Goal: Information Seeking & Learning: Learn about a topic

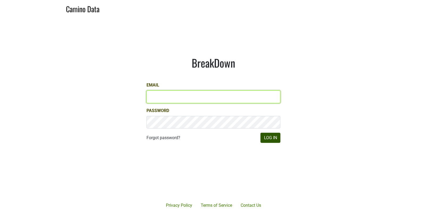
type input "matt@dumol.com"
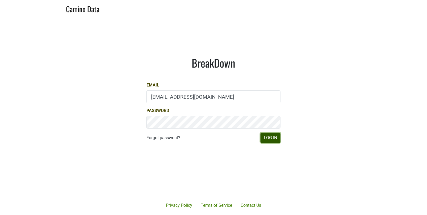
click at [272, 140] on button "Log In" at bounding box center [271, 138] width 20 height 10
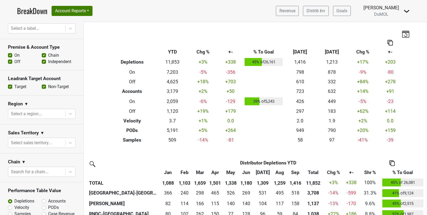
scroll to position [145, 0]
click at [14, 60] on label "Off" at bounding box center [17, 61] width 6 height 6
click at [10, 60] on input "Off" at bounding box center [10, 60] width 4 height 5
checkbox input "false"
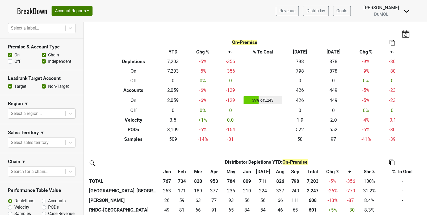
click at [52, 113] on div at bounding box center [37, 113] width 52 height 7
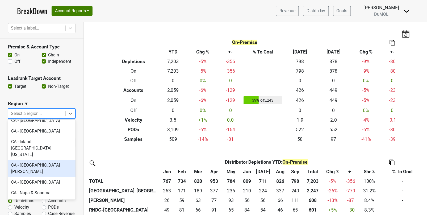
scroll to position [0, 0]
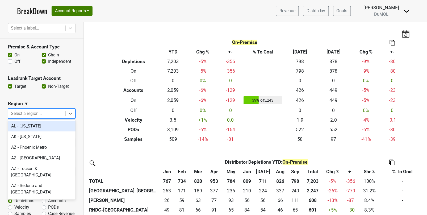
click at [57, 97] on section "Region ▼ option AL - Alabama focused, 1 of 135. 135 results available. Use Up a…" at bounding box center [42, 109] width 84 height 29
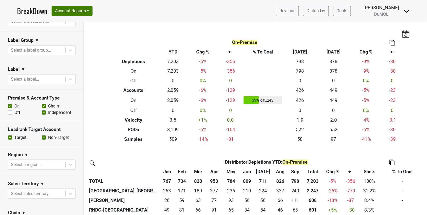
scroll to position [26, 0]
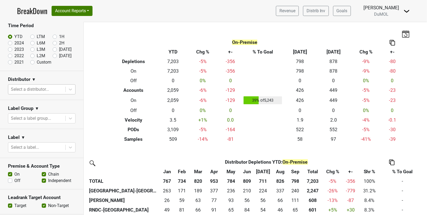
click at [53, 91] on div at bounding box center [37, 89] width 52 height 7
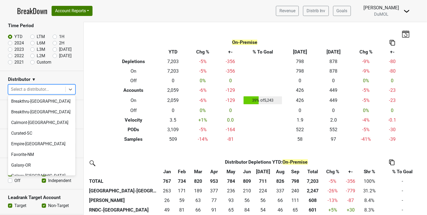
scroll to position [202, 0]
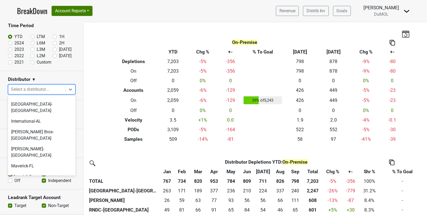
click at [48, 182] on div "Monterey-CA" at bounding box center [42, 190] width 68 height 17
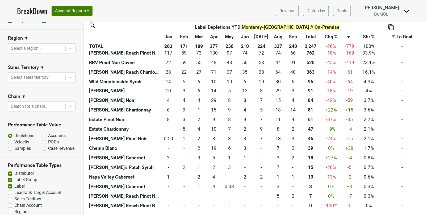
scroll to position [233, 0]
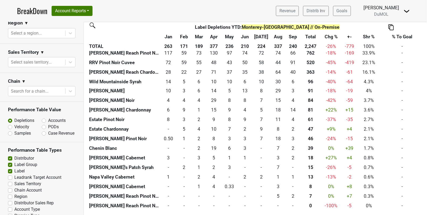
click at [14, 181] on label "Sales Territory" at bounding box center [27, 184] width 27 height 6
click at [11, 181] on input "Sales Territory" at bounding box center [10, 183] width 4 height 5
checkbox input "true"
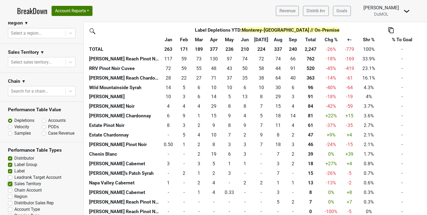
scroll to position [245, 0]
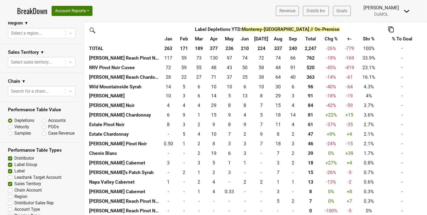
click at [391, 30] on img at bounding box center [391, 30] width 5 height 6
click at [355, 29] on th "Label Depletions YTD : Monterey-CA // On-Premise" at bounding box center [267, 29] width 181 height 10
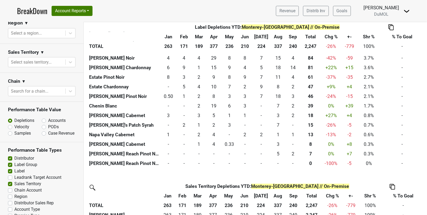
scroll to position [302, 0]
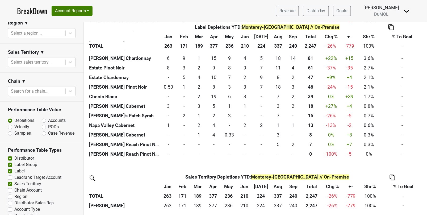
click at [14, 194] on label "Region" at bounding box center [20, 197] width 13 height 6
click at [10, 194] on input "Region" at bounding box center [10, 196] width 4 height 5
checkbox input "true"
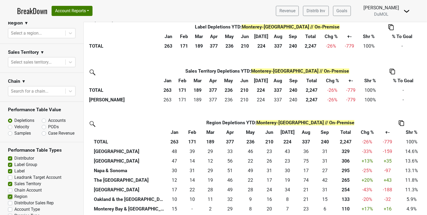
scroll to position [507, 0]
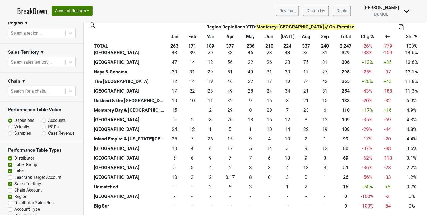
click at [402, 26] on img at bounding box center [401, 27] width 5 height 6
click at [402, 43] on div "Copy Img Abrv." at bounding box center [400, 44] width 27 height 8
click at [48, 118] on label "Accounts" at bounding box center [57, 121] width 18 height 6
click at [44, 118] on input "Accounts" at bounding box center [58, 120] width 32 height 5
radio input "true"
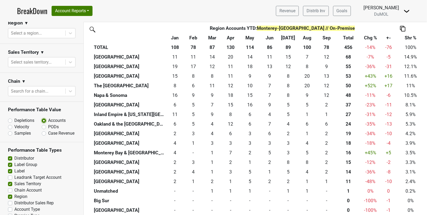
scroll to position [511, 0]
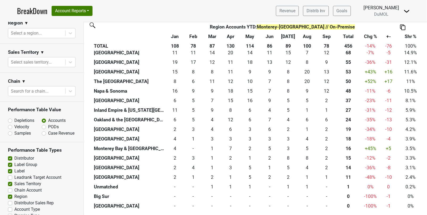
click at [403, 25] on img at bounding box center [402, 27] width 5 height 6
click at [403, 43] on div "Copy Img Abrv." at bounding box center [402, 44] width 27 height 8
click at [404, 30] on img at bounding box center [402, 27] width 5 height 6
click at [404, 43] on div "Copy Img Abrv." at bounding box center [402, 44] width 27 height 8
click at [403, 28] on img at bounding box center [402, 27] width 5 height 6
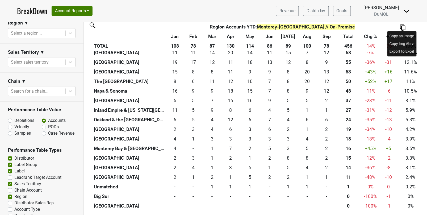
click at [402, 36] on div "Copy as Image" at bounding box center [402, 36] width 27 height 8
click at [401, 28] on img at bounding box center [402, 27] width 5 height 6
click at [404, 50] on div "Export to Excel" at bounding box center [402, 52] width 27 height 8
click at [14, 181] on label "Sales Territory" at bounding box center [27, 184] width 27 height 6
click at [10, 181] on input "Sales Territory" at bounding box center [10, 183] width 4 height 5
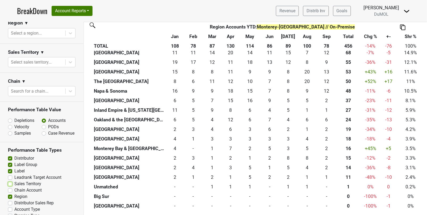
checkbox input "false"
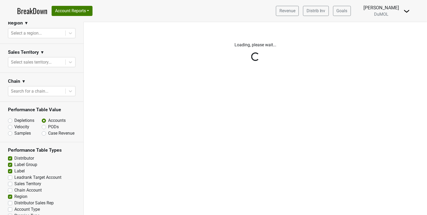
click at [10, 161] on div "Reset filters Time Period YTD LTM 1H 2024 L6M 2H 2023 L3M Sep '25 2022 L2M Oct …" at bounding box center [42, 118] width 84 height 193
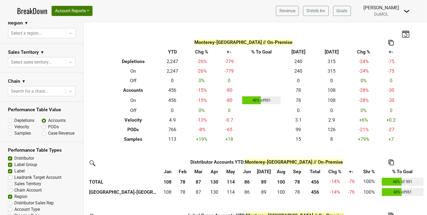
click at [14, 168] on label "Label" at bounding box center [19, 171] width 10 height 6
click at [10, 168] on input "Label" at bounding box center [10, 170] width 4 height 5
checkbox input "false"
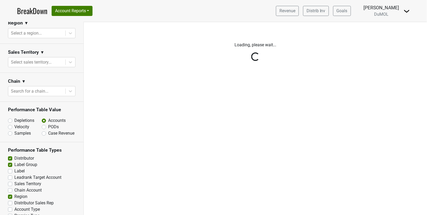
click at [10, 156] on div "Reset filters Time Period YTD LTM 1H 2024 L6M 2H 2023 L3M Sep '25 2022 L2M Oct …" at bounding box center [42, 118] width 84 height 193
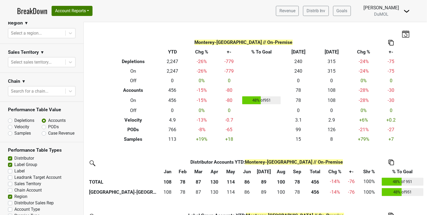
click at [10, 145] on section "Performance Table Types Distributor Label Group Label Leadrank Target Account S…" at bounding box center [42, 183] width 84 height 82
click at [10, 155] on div "Distributor" at bounding box center [42, 158] width 68 height 6
click at [14, 155] on label "Distributor" at bounding box center [24, 158] width 20 height 6
click at [10, 155] on input "Distributor" at bounding box center [10, 157] width 4 height 5
checkbox input "false"
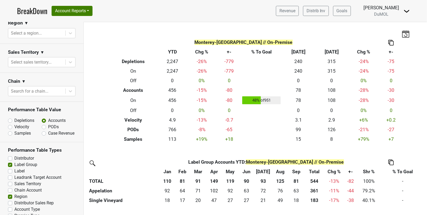
click at [14, 162] on label "Label Group" at bounding box center [25, 165] width 23 height 6
click at [10, 162] on input "Label Group" at bounding box center [10, 164] width 4 height 5
checkbox input "false"
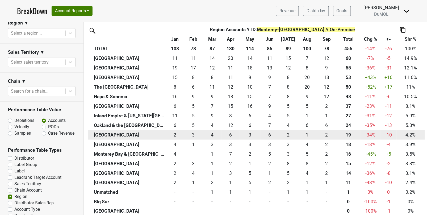
scroll to position [138, 0]
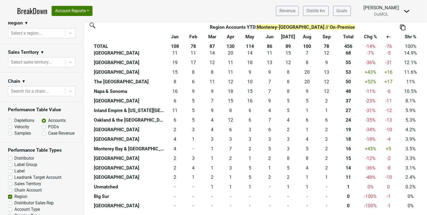
click at [402, 28] on img at bounding box center [402, 27] width 5 height 6
click at [401, 46] on div "Copy Img Abrv." at bounding box center [402, 44] width 27 height 8
click at [402, 28] on img at bounding box center [402, 27] width 5 height 6
click at [400, 52] on div "Export to Excel" at bounding box center [402, 52] width 27 height 8
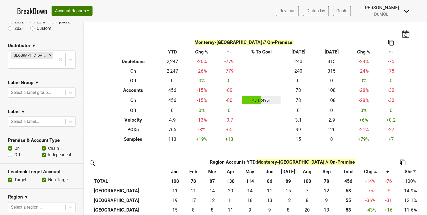
scroll to position [0, 0]
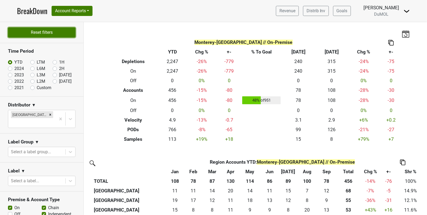
click at [44, 33] on button "Reset filters" at bounding box center [42, 32] width 68 height 10
checkbox input "true"
radio input "true"
checkbox input "true"
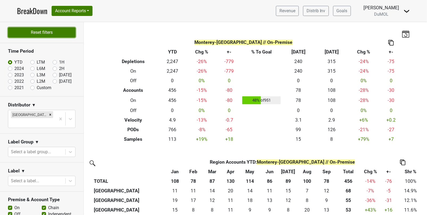
checkbox input "false"
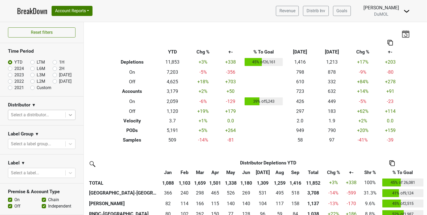
click at [68, 114] on icon at bounding box center [70, 114] width 5 height 5
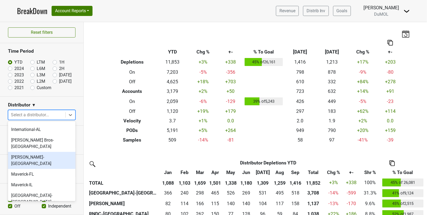
scroll to position [222, 0]
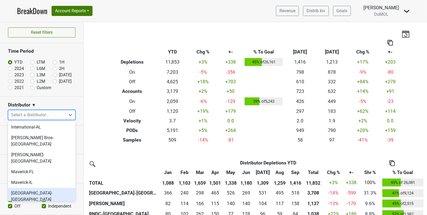
click at [43, 188] on div "Monterey-CA" at bounding box center [42, 196] width 68 height 17
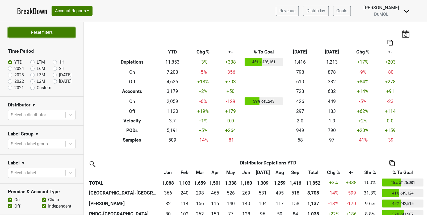
click at [56, 35] on button "Reset filters" at bounding box center [42, 32] width 68 height 10
checkbox input "false"
click at [47, 114] on div at bounding box center [37, 114] width 52 height 7
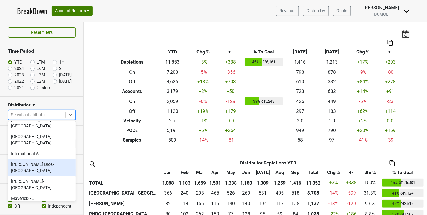
scroll to position [196, 0]
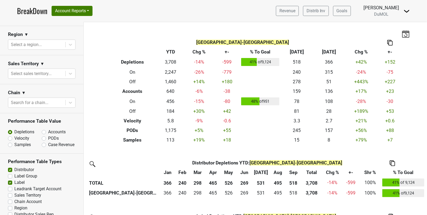
scroll to position [233, 0]
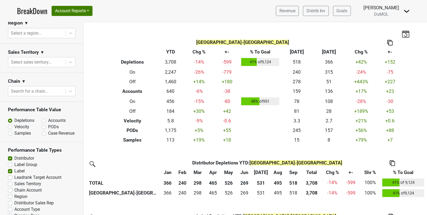
click at [14, 155] on label "Distributor" at bounding box center [24, 158] width 20 height 6
click at [10, 155] on input "Distributor" at bounding box center [10, 157] width 4 height 5
checkbox input "false"
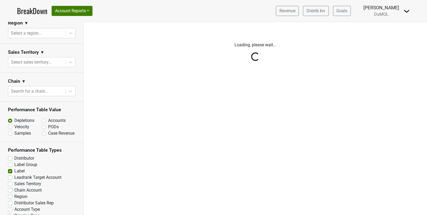
click at [10, 161] on div "Reset filters Time Period YTD LTM 1H 2024 L6M 2H 2023 L3M Sep '25 2022 L2M Oct …" at bounding box center [42, 118] width 84 height 193
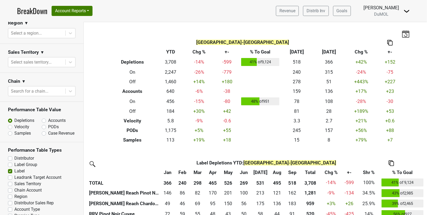
click at [14, 168] on label "Label" at bounding box center [19, 171] width 10 height 6
click at [10, 168] on input "Label" at bounding box center [10, 170] width 4 height 5
checkbox input "false"
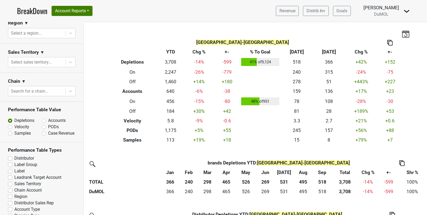
click at [14, 200] on label "Distributor Sales Rep" at bounding box center [33, 203] width 39 height 6
click at [11, 200] on input "Distributor Sales Rep" at bounding box center [10, 202] width 4 height 5
checkbox input "true"
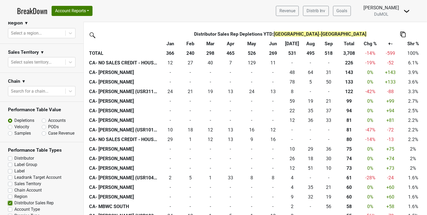
scroll to position [128, 0]
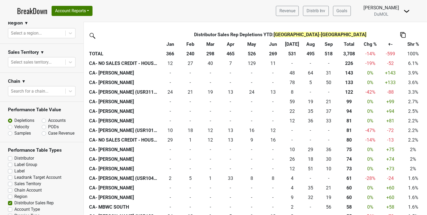
click at [400, 33] on img at bounding box center [402, 35] width 5 height 6
click at [397, 23] on div "Export to Excel" at bounding box center [402, 25] width 27 height 8
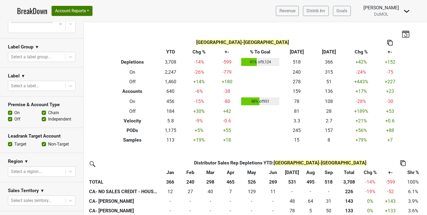
scroll to position [0, 0]
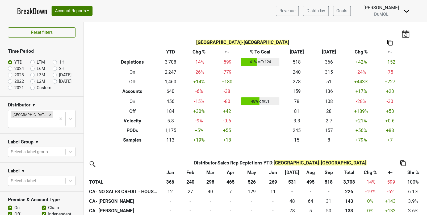
click at [59, 74] on label "Sep '25" at bounding box center [65, 75] width 12 height 6
click at [55, 74] on input "Sep '25" at bounding box center [63, 74] width 21 height 5
radio input "true"
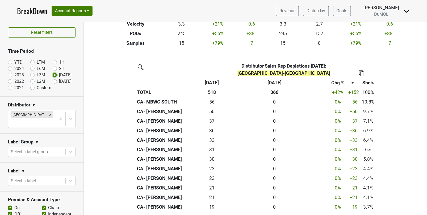
scroll to position [87, 0]
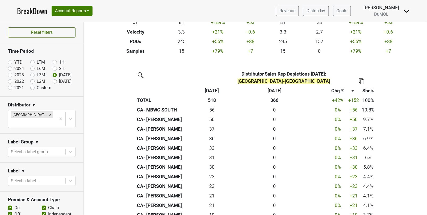
click at [363, 78] on img at bounding box center [361, 81] width 5 height 6
click at [362, 62] on div "Export to Excel" at bounding box center [361, 64] width 27 height 8
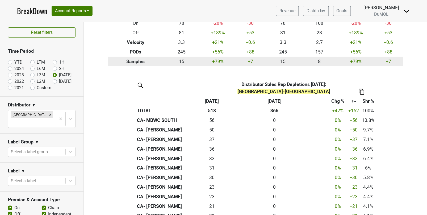
scroll to position [0, 0]
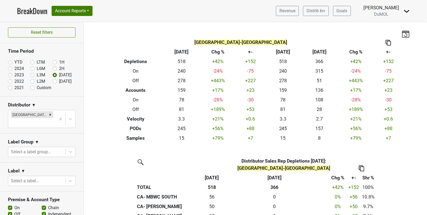
click at [59, 80] on label "Oct '25" at bounding box center [65, 81] width 12 height 6
click at [54, 80] on input "Oct '25" at bounding box center [63, 80] width 21 height 5
radio input "true"
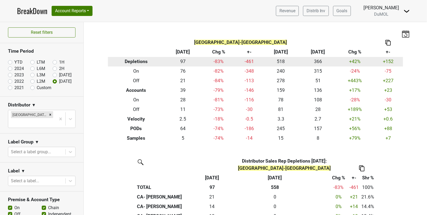
click at [187, 61] on td "97" at bounding box center [182, 62] width 37 height 10
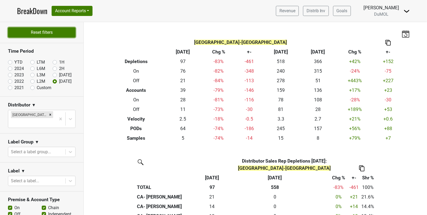
click at [63, 31] on button "Reset filters" at bounding box center [42, 32] width 68 height 10
radio input "true"
checkbox input "true"
checkbox input "false"
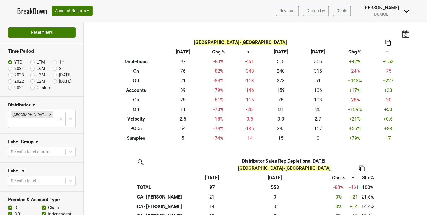
click at [63, 31] on div "Reset filters Time Period YTD LTM 1H 2024 L6M 2H 2023 L3M Sep '25 2022 L2M Oct …" at bounding box center [42, 118] width 84 height 193
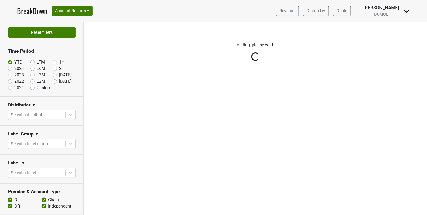
click at [63, 31] on div "Reset filters Time Period YTD LTM 1H 2024 L6M 2H 2023 L3M Sep '25 2022 L2M Oct …" at bounding box center [42, 118] width 84 height 193
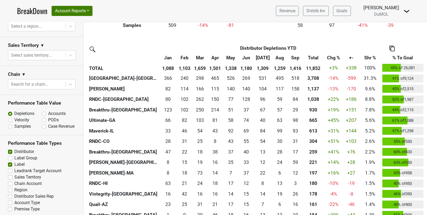
scroll to position [233, 0]
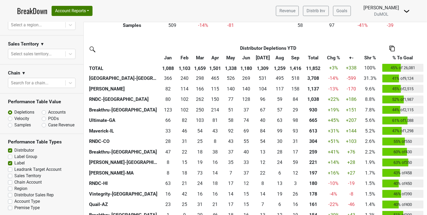
click at [14, 161] on label "Label" at bounding box center [19, 163] width 10 height 6
click at [10, 161] on input "Label" at bounding box center [10, 162] width 4 height 5
checkbox input "false"
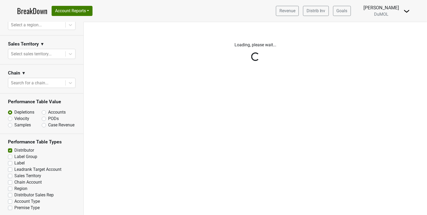
click at [10, 148] on div "Reset filters Time Period YTD LTM 1H 2024 L6M 2H 2023 L3M Sep '25 2022 L2M Oct …" at bounding box center [42, 118] width 84 height 193
click at [11, 150] on div "Reset filters Time Period YTD LTM 1H 2024 L6M 2H 2023 L3M Sep '25 2022 L2M Oct …" at bounding box center [42, 118] width 84 height 193
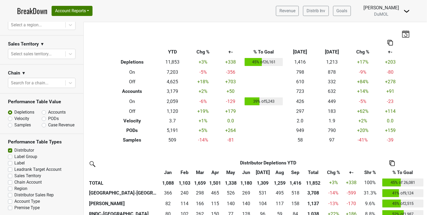
click at [14, 188] on label "Region" at bounding box center [20, 189] width 13 height 6
click at [11, 188] on input "Region" at bounding box center [10, 188] width 4 height 5
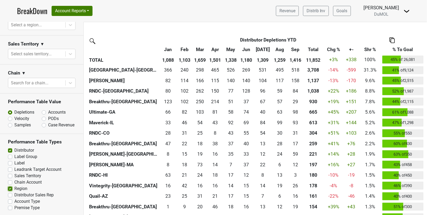
scroll to position [127, 0]
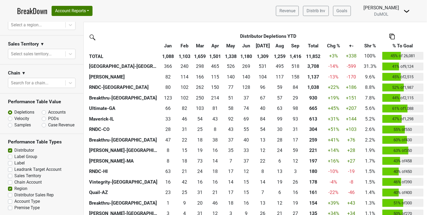
click at [14, 186] on label "Region" at bounding box center [20, 189] width 13 height 6
click at [12, 186] on input "Region" at bounding box center [10, 188] width 4 height 5
checkbox input "false"
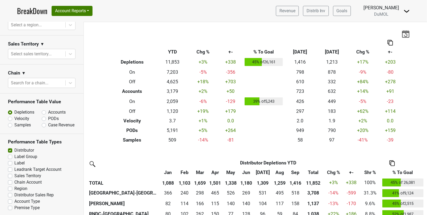
click at [14, 148] on label "Distributor" at bounding box center [24, 150] width 20 height 6
click at [10, 148] on input "Distributor" at bounding box center [10, 149] width 4 height 5
checkbox input "false"
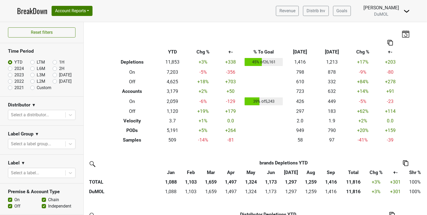
click at [59, 81] on label "Oct '25" at bounding box center [65, 81] width 12 height 6
click at [54, 81] on input "Oct '25" at bounding box center [63, 80] width 21 height 5
radio input "true"
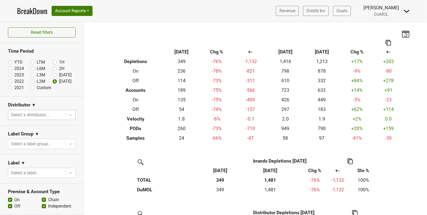
click at [48, 113] on div at bounding box center [37, 114] width 52 height 7
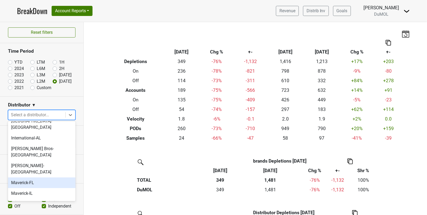
scroll to position [212, 0]
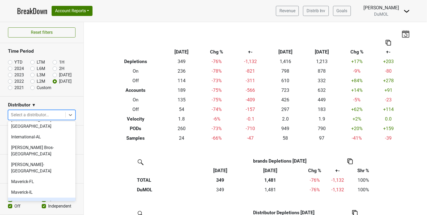
click at [42, 198] on div "Monterey-CA" at bounding box center [42, 206] width 68 height 17
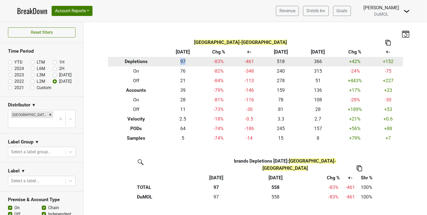
drag, startPoint x: 178, startPoint y: 61, endPoint x: 187, endPoint y: 61, distance: 8.2
click at [187, 61] on td "97" at bounding box center [182, 62] width 37 height 10
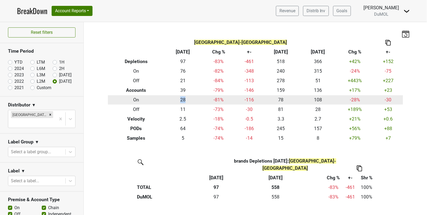
drag, startPoint x: 179, startPoint y: 99, endPoint x: 191, endPoint y: 100, distance: 12.8
click at [191, 100] on td "28" at bounding box center [182, 100] width 37 height 10
click at [193, 101] on td "28" at bounding box center [182, 100] width 37 height 10
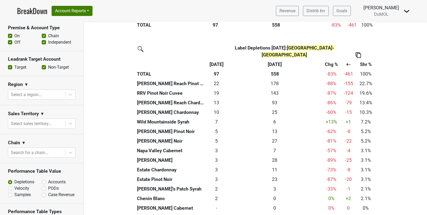
scroll to position [233, 0]
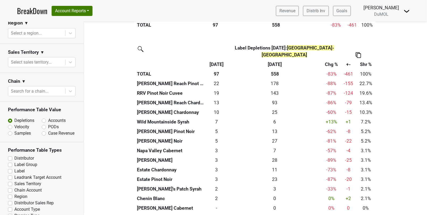
click at [14, 194] on label "Region" at bounding box center [20, 197] width 13 height 6
click at [11, 194] on input "Region" at bounding box center [10, 196] width 4 height 5
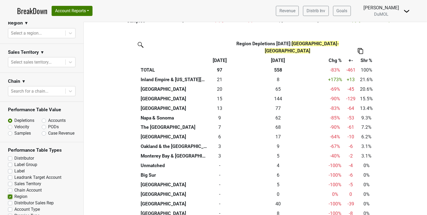
scroll to position [106, 0]
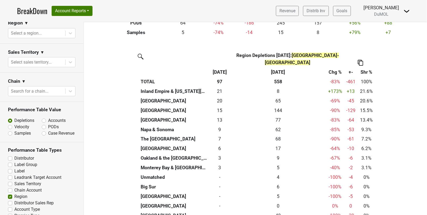
click at [360, 60] on img at bounding box center [360, 63] width 5 height 6
click at [360, 46] on div "Export to Excel" at bounding box center [360, 46] width 27 height 8
click at [14, 194] on label "Region" at bounding box center [20, 197] width 13 height 6
click at [10, 194] on input "Region" at bounding box center [10, 196] width 4 height 5
checkbox input "false"
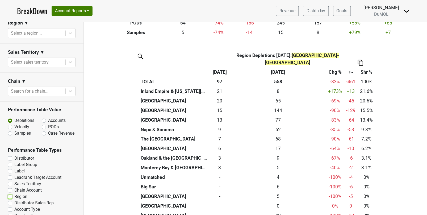
scroll to position [0, 0]
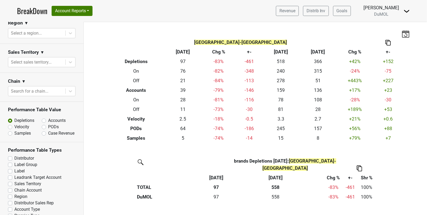
click at [14, 200] on label "Distributor Sales Rep" at bounding box center [33, 203] width 39 height 6
click at [11, 200] on input "Distributor Sales Rep" at bounding box center [10, 202] width 4 height 5
checkbox input "true"
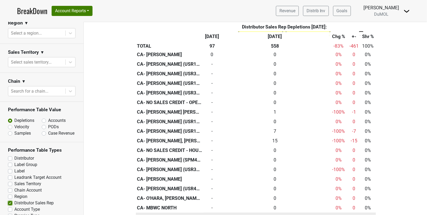
scroll to position [305, 0]
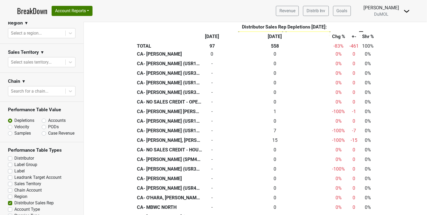
click at [361, 31] on img at bounding box center [361, 34] width 5 height 6
click at [361, 52] on div "Export to Excel" at bounding box center [361, 52] width 27 height 8
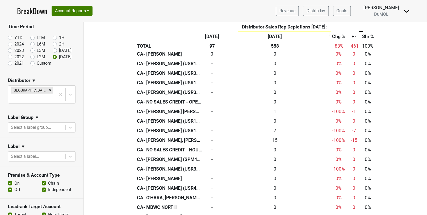
scroll to position [0, 0]
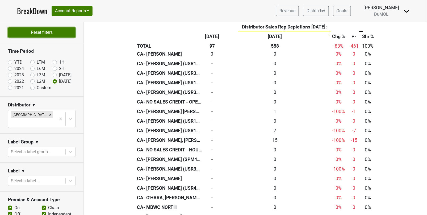
click at [60, 33] on button "Reset filters" at bounding box center [42, 32] width 68 height 10
radio input "true"
checkbox input "true"
checkbox input "false"
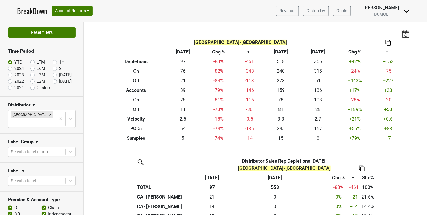
click at [60, 33] on div "Reset filters Time Period YTD LTM 1H 2024 L6M 2H 2023 L3M Sep '25 2022 L2M Oct …" at bounding box center [42, 118] width 84 height 193
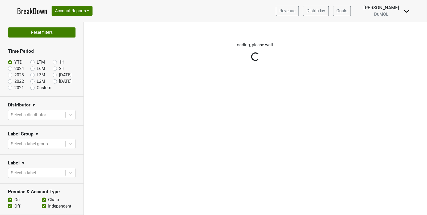
click at [60, 33] on div "Reset filters Time Period YTD LTM 1H 2024 L6M 2H 2023 L3M Sep '25 2022 L2M Oct …" at bounding box center [42, 118] width 84 height 193
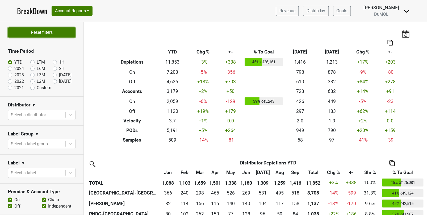
click at [54, 32] on button "Reset filters" at bounding box center [42, 32] width 68 height 10
click at [52, 110] on div "Select a distributor..." at bounding box center [36, 115] width 57 height 10
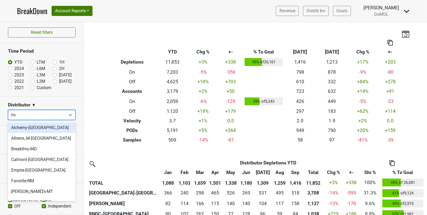
type input "mon"
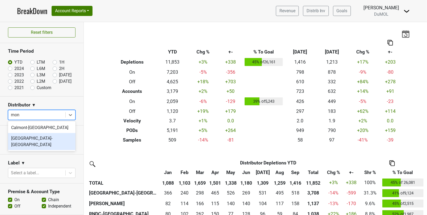
click at [39, 138] on div "Monterey-CA" at bounding box center [42, 141] width 68 height 17
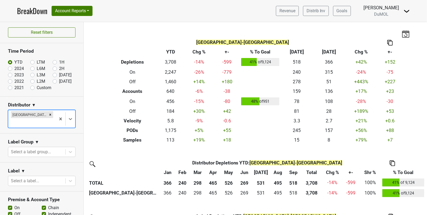
click at [59, 80] on label "Oct '25" at bounding box center [65, 81] width 12 height 6
click at [56, 80] on input "Oct '25" at bounding box center [63, 80] width 21 height 5
radio input "true"
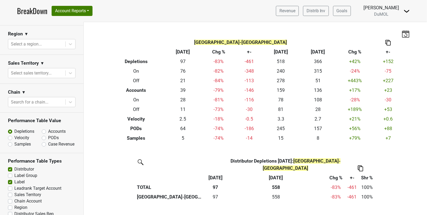
scroll to position [233, 0]
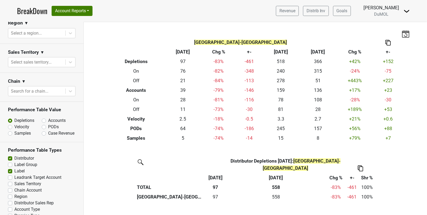
click at [14, 168] on label "Label" at bounding box center [19, 171] width 10 height 6
click at [11, 168] on input "Label" at bounding box center [10, 170] width 4 height 5
checkbox input "false"
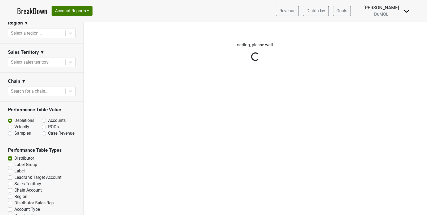
click at [10, 147] on div "Reset filters Time Period YTD LTM 1H 2024 L6M 2H 2023 L3M Sep '25 2022 L2M Oct …" at bounding box center [42, 118] width 84 height 193
click at [10, 148] on div "Reset filters Time Period YTD LTM 1H 2024 L6M 2H 2023 L3M Sep '25 2022 L2M Oct …" at bounding box center [42, 118] width 84 height 193
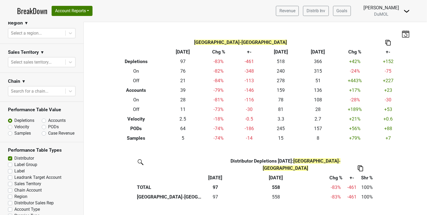
click at [14, 155] on label "Distributor" at bounding box center [24, 158] width 20 height 6
click at [10, 155] on input "Distributor" at bounding box center [10, 157] width 4 height 5
checkbox input "false"
click at [14, 194] on label "Region" at bounding box center [20, 197] width 13 height 6
click at [10, 194] on input "Region" at bounding box center [10, 196] width 4 height 5
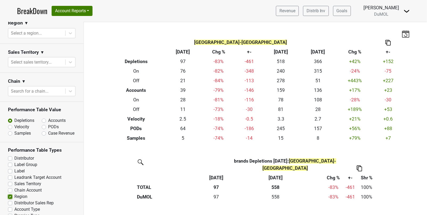
checkbox input "true"
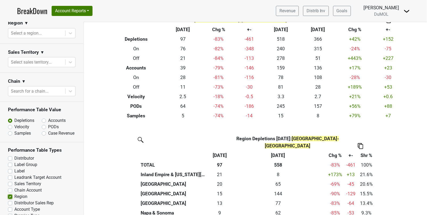
scroll to position [0, 0]
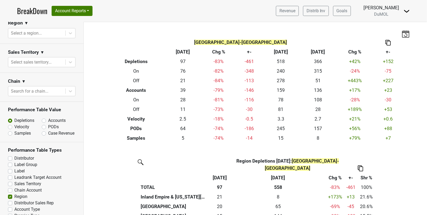
click at [48, 118] on label "Accounts" at bounding box center [57, 121] width 18 height 6
click at [45, 118] on input "Accounts" at bounding box center [58, 120] width 32 height 5
radio input "true"
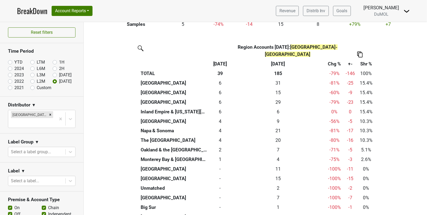
scroll to position [113, 0]
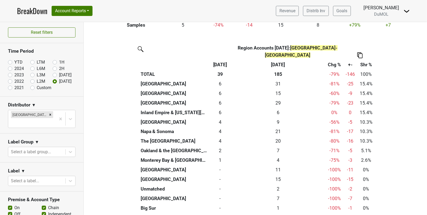
click at [14, 211] on label "Off" at bounding box center [17, 214] width 6 height 6
click at [10, 211] on input "Off" at bounding box center [10, 213] width 4 height 5
checkbox input "false"
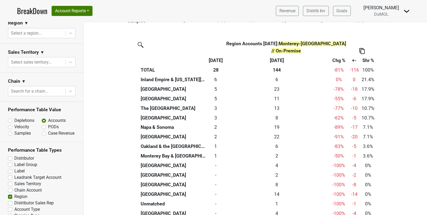
scroll to position [121, 0]
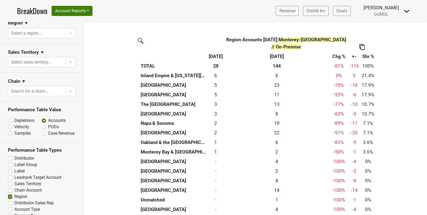
click at [362, 44] on img at bounding box center [362, 47] width 5 height 6
click at [363, 31] on div "Export to Excel" at bounding box center [361, 30] width 27 height 8
click at [14, 194] on label "Region" at bounding box center [20, 197] width 13 height 6
click at [11, 194] on input "Region" at bounding box center [10, 196] width 4 height 5
checkbox input "false"
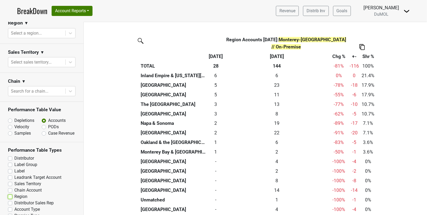
scroll to position [0, 0]
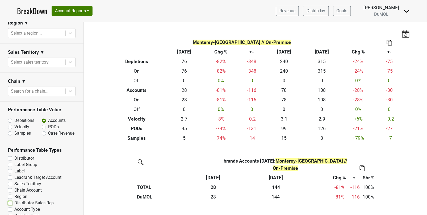
click at [11, 200] on input "Distributor Sales Rep" at bounding box center [10, 202] width 4 height 5
checkbox input "true"
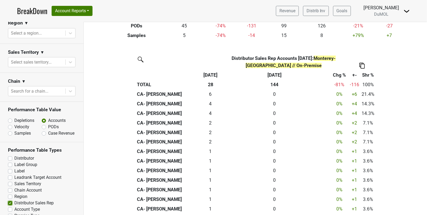
scroll to position [112, 0]
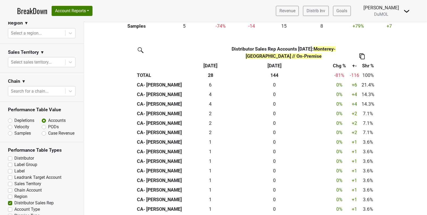
click at [363, 58] on img at bounding box center [362, 56] width 5 height 6
click at [360, 48] on div "Export to Excel" at bounding box center [361, 47] width 27 height 8
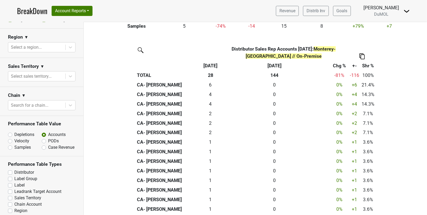
scroll to position [219, 0]
click at [14, 132] on label "Depletions" at bounding box center [24, 135] width 20 height 6
click at [10, 132] on input "Depletions" at bounding box center [24, 134] width 32 height 5
radio input "true"
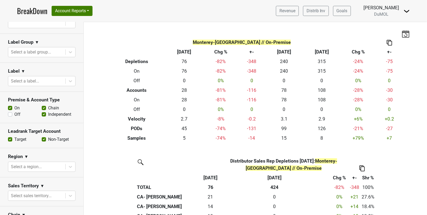
scroll to position [0, 0]
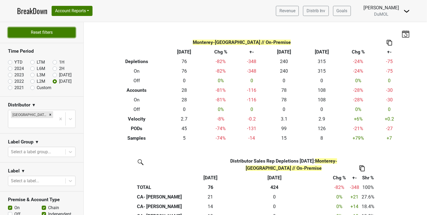
click at [44, 33] on button "Reset filters" at bounding box center [42, 32] width 68 height 10
radio input "true"
checkbox input "true"
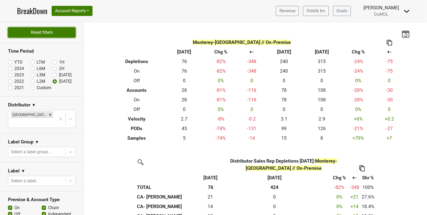
checkbox input "false"
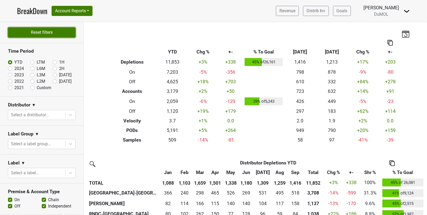
click at [48, 33] on button "Reset filters" at bounding box center [42, 32] width 68 height 10
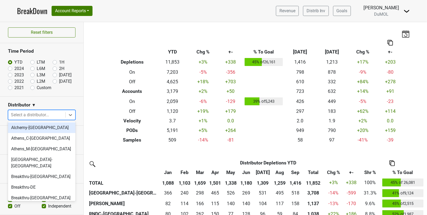
click at [41, 114] on div at bounding box center [37, 114] width 52 height 7
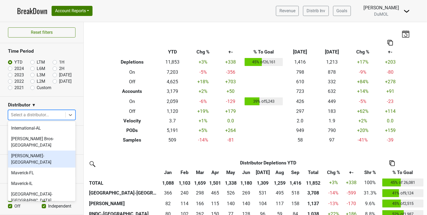
scroll to position [222, 0]
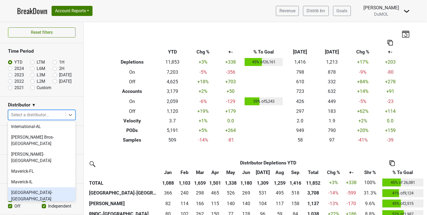
click at [39, 187] on div "Monterey-CA" at bounding box center [42, 195] width 68 height 17
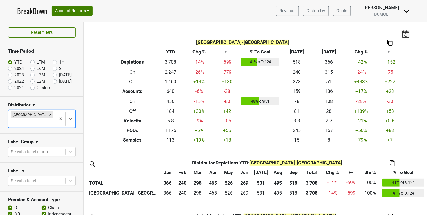
click at [59, 81] on label "Oct '25" at bounding box center [65, 81] width 12 height 6
click at [55, 81] on input "Oct '25" at bounding box center [63, 80] width 21 height 5
radio input "true"
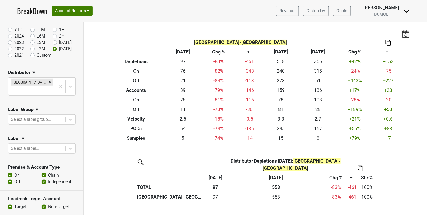
scroll to position [38, 0]
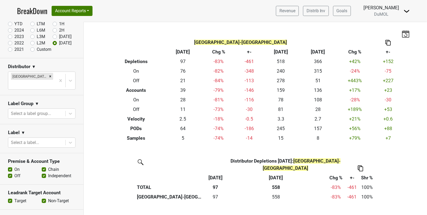
click at [14, 173] on label "Off" at bounding box center [17, 176] width 6 height 6
click at [10, 173] on input "Off" at bounding box center [10, 175] width 4 height 5
checkbox input "false"
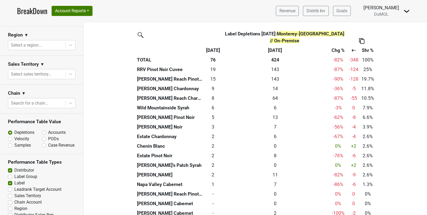
scroll to position [233, 0]
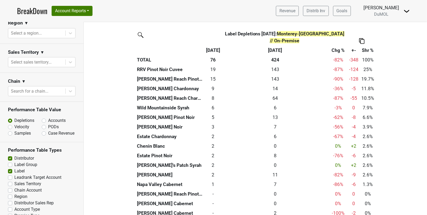
click at [14, 181] on label "Sales Territory" at bounding box center [27, 184] width 27 height 6
click at [10, 181] on input "Sales Territory" at bounding box center [10, 183] width 4 height 5
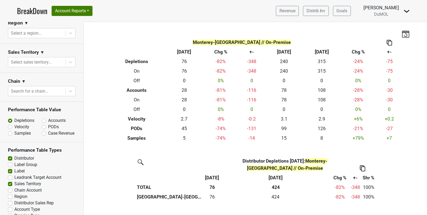
click at [14, 181] on label "Sales Territory" at bounding box center [27, 184] width 27 height 6
click at [9, 181] on input "Sales Territory" at bounding box center [10, 183] width 4 height 5
checkbox input "false"
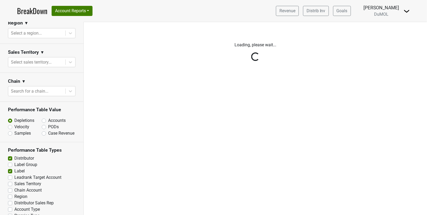
click at [11, 159] on div "Reset filters Time Period YTD LTM 1H 2024 L6M 2H 2023 L3M Sep '25 2022 L2M Oct …" at bounding box center [42, 118] width 84 height 193
click at [11, 160] on div "Reset filters Time Period YTD LTM 1H 2024 L6M 2H 2023 L3M Sep '25 2022 L2M Oct …" at bounding box center [42, 118] width 84 height 193
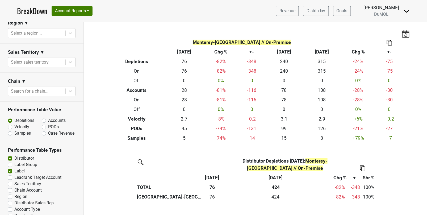
click at [14, 155] on label "Distributor" at bounding box center [24, 158] width 20 height 6
click at [11, 155] on input "Distributor" at bounding box center [10, 157] width 4 height 5
checkbox input "false"
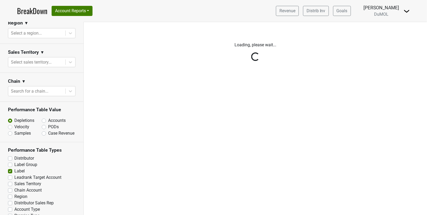
click at [9, 160] on div "Reset filters Time Period YTD LTM 1H 2024 L6M 2H 2023 L3M Sep '25 2022 L2M Oct …" at bounding box center [42, 118] width 84 height 193
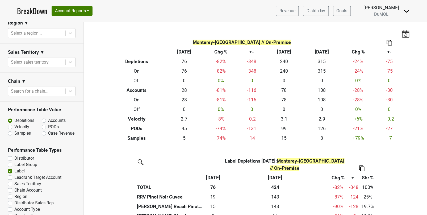
click at [14, 168] on label "Label" at bounding box center [19, 171] width 10 height 6
click at [9, 168] on input "Label" at bounding box center [10, 170] width 4 height 5
checkbox input "false"
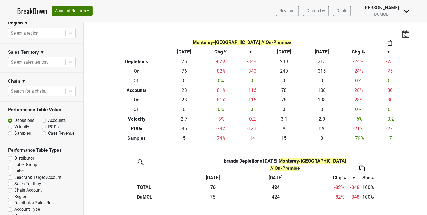
click at [14, 194] on label "Region" at bounding box center [20, 197] width 13 height 6
click at [10, 194] on input "Region" at bounding box center [10, 196] width 4 height 5
checkbox input "true"
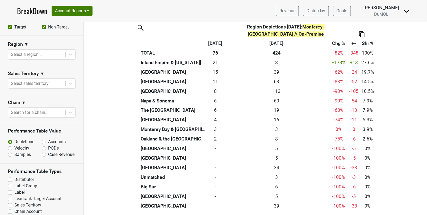
scroll to position [217, 0]
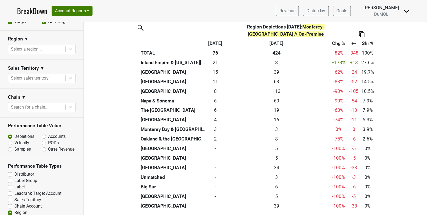
click at [48, 133] on label "Accounts" at bounding box center [57, 136] width 18 height 6
click at [43, 133] on input "Accounts" at bounding box center [58, 135] width 32 height 5
radio input "true"
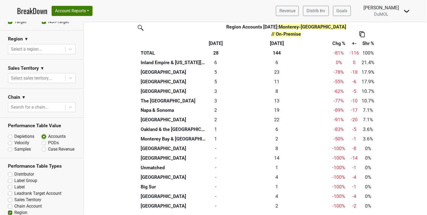
scroll to position [233, 0]
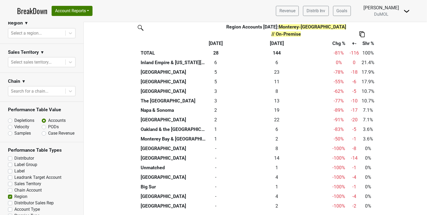
click at [14, 194] on label "Region" at bounding box center [20, 197] width 13 height 6
click at [11, 194] on input "Region" at bounding box center [10, 196] width 4 height 5
checkbox input "false"
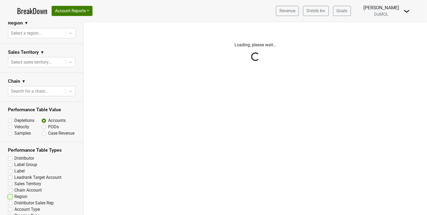
scroll to position [0, 0]
click at [10, 194] on div "Reset filters Time Period YTD LTM 1H 2024 L6M 2H 2023 L3M Sep '25 2022 L2M Oct …" at bounding box center [42, 118] width 84 height 193
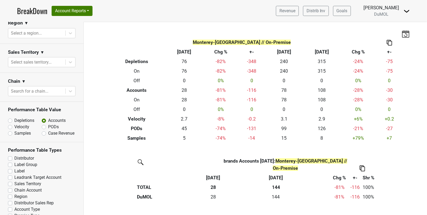
click at [14, 200] on label "Distributor Sales Rep" at bounding box center [33, 203] width 39 height 6
click at [10, 200] on input "Distributor Sales Rep" at bounding box center [10, 202] width 4 height 5
checkbox input "true"
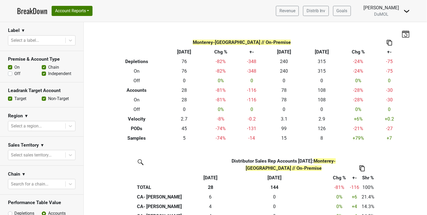
scroll to position [134, 0]
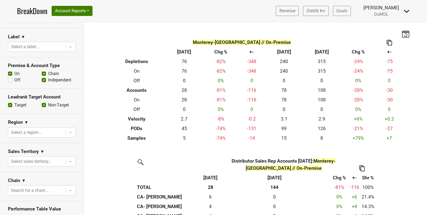
click at [14, 77] on label "Off" at bounding box center [17, 80] width 6 height 6
click at [9, 77] on input "Off" at bounding box center [10, 79] width 4 height 5
checkbox input "true"
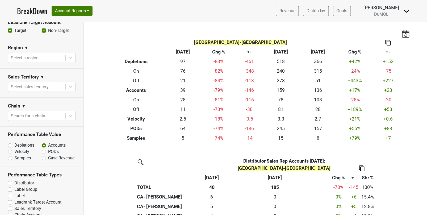
scroll to position [217, 0]
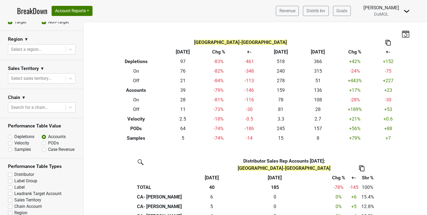
click at [14, 134] on label "Depletions" at bounding box center [24, 137] width 20 height 6
click at [10, 134] on input "Depletions" at bounding box center [24, 136] width 32 height 5
radio input "true"
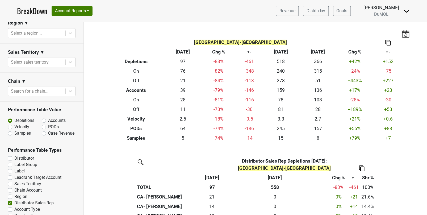
click at [14, 200] on label "Distributor Sales Rep" at bounding box center [33, 203] width 39 height 6
click at [10, 200] on input "Distributor Sales Rep" at bounding box center [10, 202] width 4 height 5
checkbox input "false"
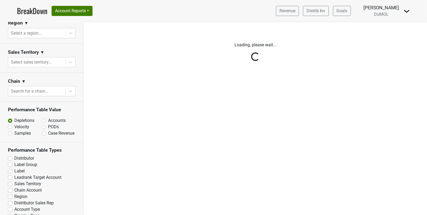
click at [10, 185] on div "Reset filters Time Period YTD LTM 1H 2024 L6M 2H 2023 L3M Sep '25 2022 L2M Oct …" at bounding box center [42, 118] width 84 height 193
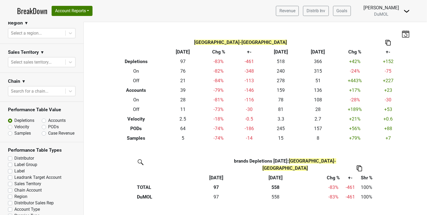
click at [14, 194] on label "Region" at bounding box center [20, 197] width 13 height 6
click at [10, 194] on input "Region" at bounding box center [10, 196] width 4 height 5
checkbox input "true"
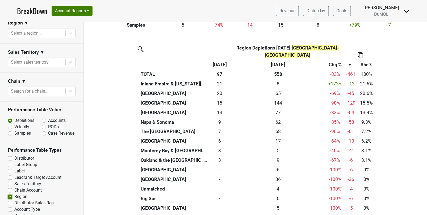
scroll to position [114, 0]
click at [361, 52] on img at bounding box center [360, 55] width 5 height 6
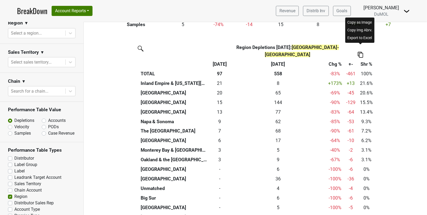
click at [361, 38] on div "Export to Excel" at bounding box center [360, 38] width 27 height 8
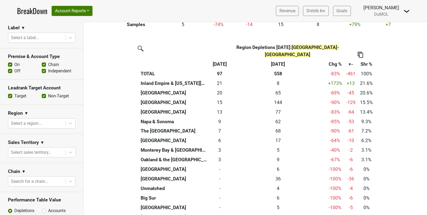
scroll to position [136, 0]
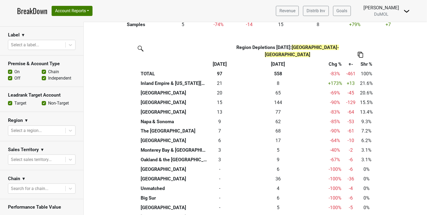
click at [48, 69] on label "Chain" at bounding box center [53, 72] width 11 height 6
click at [44, 69] on input "Chain" at bounding box center [44, 71] width 4 height 5
checkbox input "false"
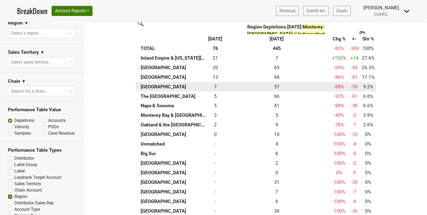
scroll to position [144, 0]
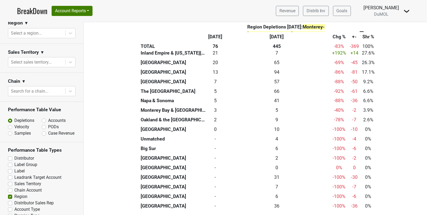
click at [361, 31] on img at bounding box center [362, 34] width 5 height 6
click at [358, 52] on div "Export to Excel" at bounding box center [361, 52] width 27 height 8
click at [14, 194] on label "Region" at bounding box center [20, 197] width 13 height 6
click at [9, 194] on input "Region" at bounding box center [10, 196] width 4 height 5
checkbox input "false"
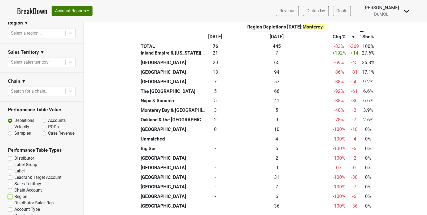
scroll to position [0, 0]
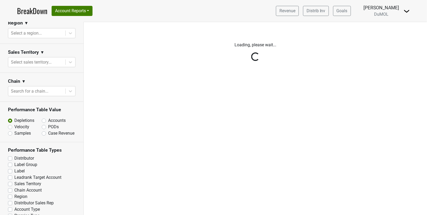
click at [9, 193] on div "Reset filters Time Period YTD LTM 1H 2024 L6M 2H 2023 L3M Sep '25 2022 L2M Oct …" at bounding box center [42, 118] width 84 height 193
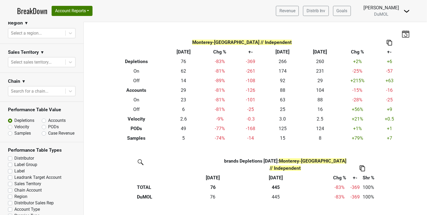
click at [9, 193] on div "Reset filters Time Period YTD LTM 1H 2024 L6M 2H 2023 L3M Sep '25 2022 L2M Oct …" at bounding box center [42, 118] width 84 height 193
click at [14, 200] on label "Distributor Sales Rep" at bounding box center [33, 203] width 39 height 6
click at [9, 200] on input "Distributor Sales Rep" at bounding box center [10, 202] width 4 height 5
checkbox input "true"
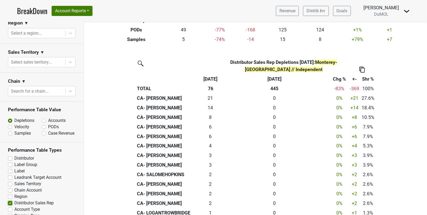
scroll to position [106, 0]
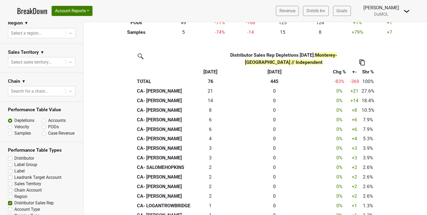
click at [358, 65] on th at bounding box center [362, 58] width 27 height 16
click at [364, 60] on img at bounding box center [362, 63] width 5 height 6
click at [363, 64] on img at bounding box center [362, 63] width 5 height 6
click at [355, 53] on div "Export to Excel" at bounding box center [361, 52] width 27 height 8
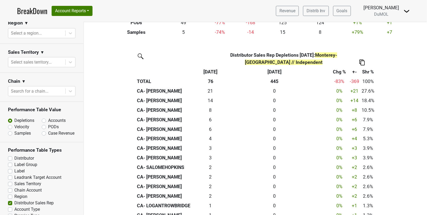
click at [406, 9] on img at bounding box center [407, 11] width 6 height 6
click at [387, 31] on link "Open Leadrank" at bounding box center [389, 30] width 42 height 9
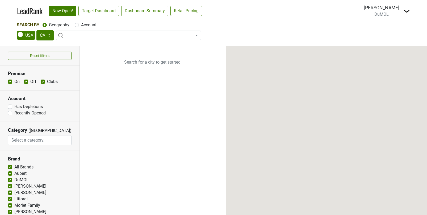
select select "CA"
select select
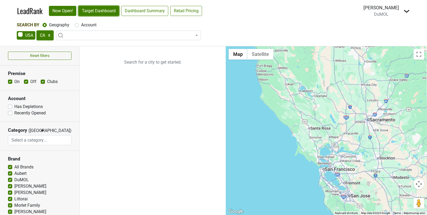
click at [102, 15] on link "Target Dashboard" at bounding box center [98, 11] width 41 height 10
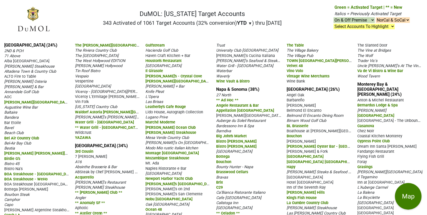
click at [368, 21] on select "On & Off Premise On Premise Off Premise Country Clubs Only" at bounding box center [354, 20] width 41 height 6
click at [334, 17] on select "On & Off Premise On Premise Off Premise Country Clubs Only" at bounding box center [354, 20] width 41 height 6
click at [368, 21] on select "On & Off Premise On Premise Off Premise Country Clubs Only" at bounding box center [354, 20] width 41 height 6
select select "on"
click at [334, 17] on select "On & Off Premise On Premise Off Premise Country Clubs Only" at bounding box center [354, 20] width 41 height 6
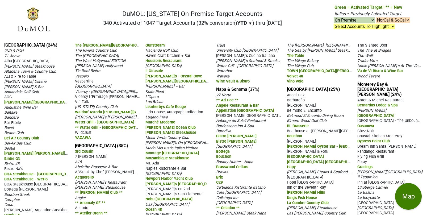
select select "on"
click at [362, 19] on select "On & Off Premise On Premise Off Premise Country Clubs Only" at bounding box center [354, 20] width 41 height 6
select select
click at [334, 17] on select "On & Off Premise On Premise Off Premise Country Clubs Only" at bounding box center [354, 20] width 41 height 6
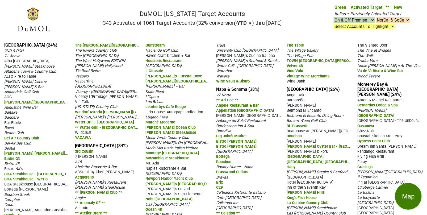
click at [363, 19] on select "On & Off Premise On Premise Off Premise Country Clubs Only" at bounding box center [354, 20] width 41 height 6
select select "on"
click at [334, 17] on select "On & Off Premise On Premise Off Premise Country Clubs Only" at bounding box center [354, 20] width 41 height 6
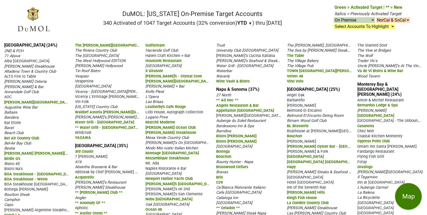
select select "on"
click at [363, 20] on select "On & Off Premise On Premise Off Premise Country Clubs Only" at bounding box center [354, 20] width 41 height 6
select select
click at [334, 17] on select "On & Off Premise On Premise Off Premise Country Clubs Only" at bounding box center [354, 20] width 41 height 6
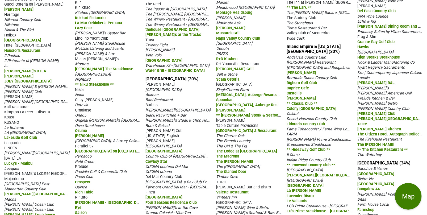
scroll to position [385, 0]
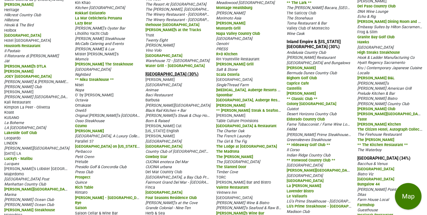
click at [177, 77] on link "[GEOGRAPHIC_DATA] (30%)" at bounding box center [171, 74] width 53 height 5
click at [181, 76] on link "[GEOGRAPHIC_DATA] (30%)" at bounding box center [171, 74] width 53 height 5
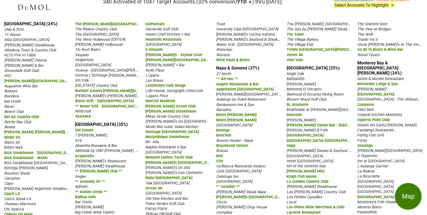
scroll to position [0, 0]
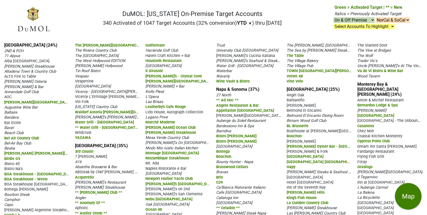
click at [347, 18] on select "On & Off Premise On Premise Off Premise Country Clubs Only" at bounding box center [354, 20] width 41 height 6
click at [334, 17] on select "On & Off Premise On Premise Off Premise Country Clubs Only" at bounding box center [354, 20] width 41 height 6
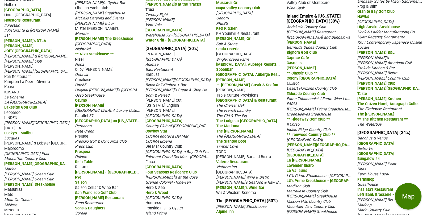
scroll to position [412, 0]
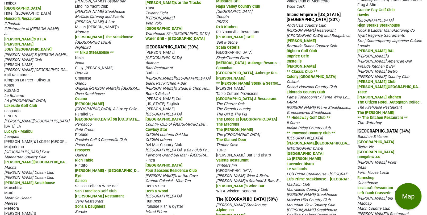
click at [170, 48] on link "[GEOGRAPHIC_DATA] (30%)" at bounding box center [171, 46] width 53 height 5
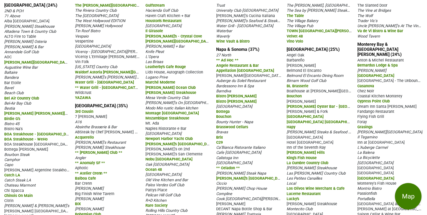
scroll to position [0, 0]
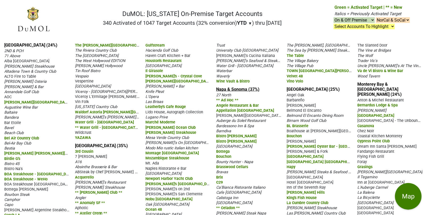
click at [247, 92] on link "Napa & Sonoma (37%)" at bounding box center [237, 89] width 43 height 5
click at [240, 92] on link "Napa & Sonoma (37%)" at bounding box center [237, 89] width 43 height 5
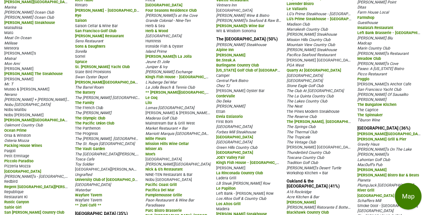
scroll to position [568, 0]
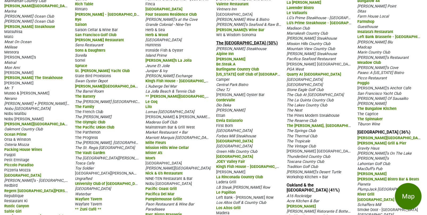
click at [262, 45] on link "The [GEOGRAPHIC_DATA] (50%)" at bounding box center [247, 42] width 62 height 5
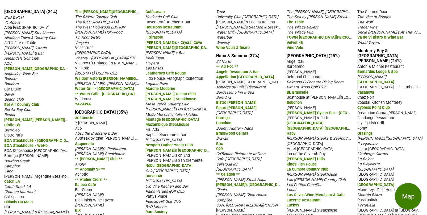
scroll to position [0, 0]
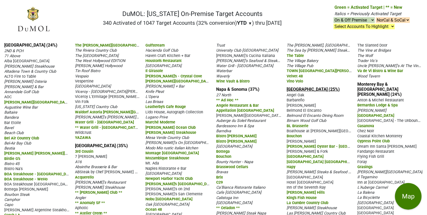
click at [312, 92] on link "Central Coast CA (25%)" at bounding box center [313, 89] width 53 height 5
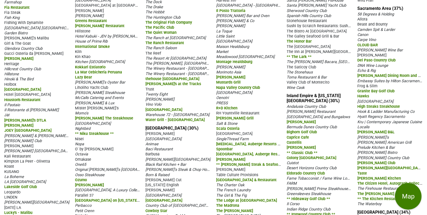
scroll to position [334, 0]
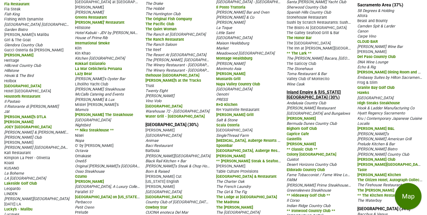
click at [320, 98] on link "Inland Empire & California Desert (30%)" at bounding box center [314, 95] width 54 height 10
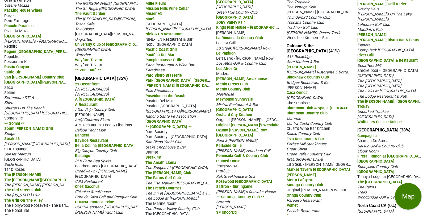
scroll to position [703, 0]
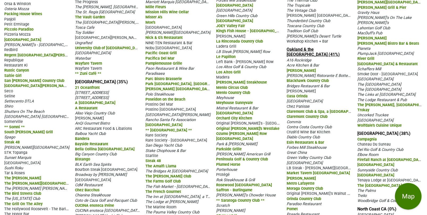
click at [314, 56] on link "Oakland & the [GEOGRAPHIC_DATA] (41%)" at bounding box center [313, 52] width 53 height 10
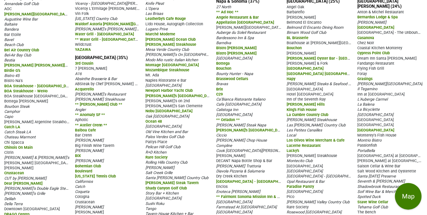
scroll to position [0, 0]
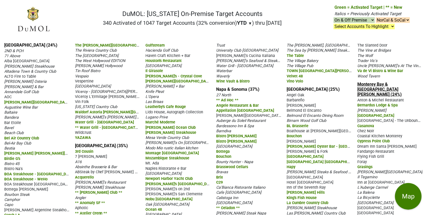
click at [385, 89] on link "Monterey Bay & [GEOGRAPHIC_DATA][PERSON_NAME] (24%)" at bounding box center [379, 89] width 44 height 15
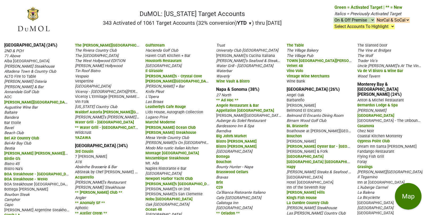
click at [387, 18] on select "NorCal & SoCal NorCal Only SoCal Only" at bounding box center [393, 20] width 34 height 6
click at [376, 17] on select "NorCal & SoCal NorCal Only SoCal Only" at bounding box center [393, 20] width 34 height 6
click at [361, 19] on select "On & Off Premise On Premise Off Premise Country Clubs Only" at bounding box center [354, 20] width 41 height 6
click at [334, 17] on select "On & Off Premise On Premise Off Premise Country Clubs Only" at bounding box center [354, 20] width 41 height 6
click at [354, 27] on select "Select Accounts To Highlight **Activated After 9/1/25** Prev. Active, YTD Non-B…" at bounding box center [364, 27] width 61 height 6
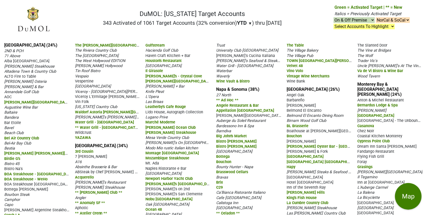
click at [334, 24] on select "Select Accounts To Highlight **Activated After 9/1/25** Prev. Active, YTD Non-B…" at bounding box center [364, 27] width 61 height 6
click at [354, 20] on select "On & Off Premise On Premise Off Premise Country Clubs Only" at bounding box center [354, 20] width 41 height 6
click at [334, 17] on select "On & Off Premise On Premise Off Premise Country Clubs Only" at bounding box center [354, 20] width 41 height 6
click at [384, 19] on select "NorCal & SoCal NorCal Only SoCal Only" at bounding box center [393, 20] width 34 height 6
click at [376, 17] on select "NorCal & SoCal NorCal Only SoCal Only" at bounding box center [393, 20] width 34 height 6
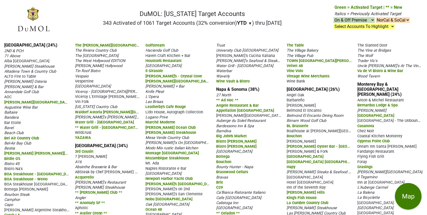
click at [354, 20] on select "On & Off Premise On Premise Off Premise Country Clubs Only" at bounding box center [354, 20] width 41 height 6
click at [334, 17] on select "On & Off Premise On Premise Off Premise Country Clubs Only" at bounding box center [354, 20] width 41 height 6
click at [354, 27] on select "Select Accounts To Highlight **Activated After 9/1/25** Prev. Active, YTD Non-B…" at bounding box center [364, 27] width 61 height 6
click at [334, 24] on select "Select Accounts To Highlight **Activated After 9/1/25** Prev. Active, YTD Non-B…" at bounding box center [364, 27] width 61 height 6
click at [244, 22] on div "YTD ▼ YTD LTM" at bounding box center [244, 23] width 15 height 6
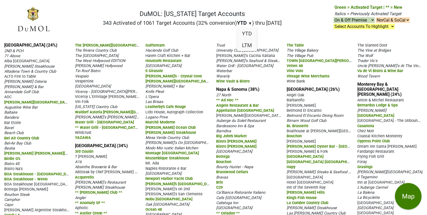
click at [248, 22] on span "▼" at bounding box center [250, 23] width 4 height 5
click at [364, 22] on select "On & Off Premise On Premise Off Premise Country Clubs Only" at bounding box center [354, 20] width 41 height 6
click at [334, 17] on select "On & Off Premise On Premise Off Premise Country Clubs Only" at bounding box center [354, 20] width 41 height 6
click at [396, 20] on select "NorCal & SoCal NorCal Only SoCal Only" at bounding box center [393, 20] width 34 height 6
click at [376, 17] on select "NorCal & SoCal NorCal Only SoCal Only" at bounding box center [393, 20] width 34 height 6
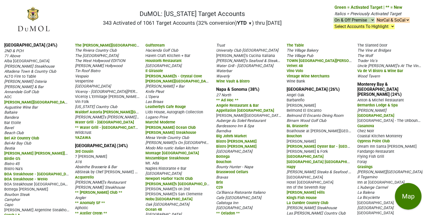
click at [358, 27] on select "Select Accounts To Highlight **Activated After 9/1/25** Prev. Active, YTD Non-B…" at bounding box center [364, 27] width 61 height 6
select select ".target-activated.double-stars"
click at [334, 24] on select "Select Accounts To Highlight **Activated After 9/1/25** Prev. Active, YTD Non-B…" at bounding box center [364, 27] width 61 height 6
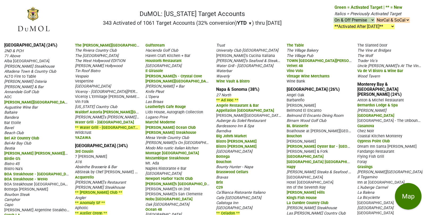
click at [365, 28] on select "Select Accounts To Highlight **Activated After 9/1/25** Prev. Active, YTD Non-B…" at bounding box center [364, 27] width 61 height 6
select select
click at [334, 24] on select "Select Accounts To Highlight **Activated After 9/1/25** Prev. Active, YTD Non-B…" at bounding box center [364, 27] width 61 height 6
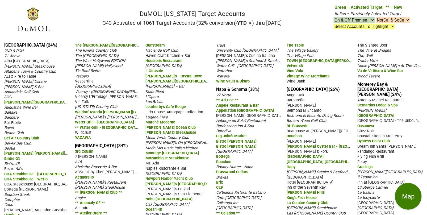
click at [367, 32] on nav "DuMOL: California Target Accounts 343 Activated of 1061 Target Accounts (32% co…" at bounding box center [214, 21] width 402 height 34
click at [24, 44] on link "Los Angeles (24%)" at bounding box center [30, 45] width 53 height 5
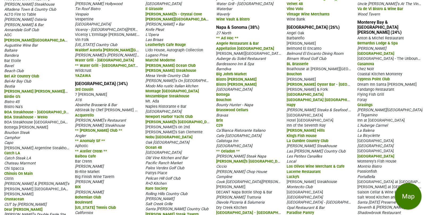
scroll to position [65, 0]
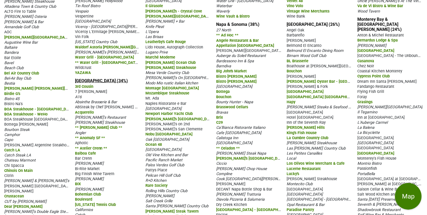
click at [103, 83] on link "San Francisco (34%)" at bounding box center [101, 80] width 53 height 5
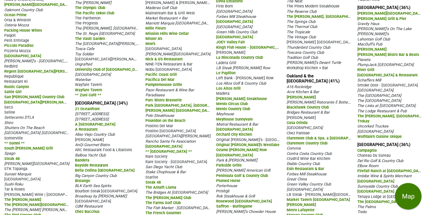
scroll to position [697, 0]
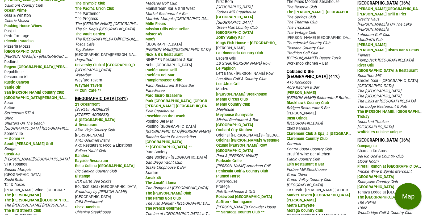
click at [105, 100] on link "Orange County (34%)" at bounding box center [101, 98] width 53 height 5
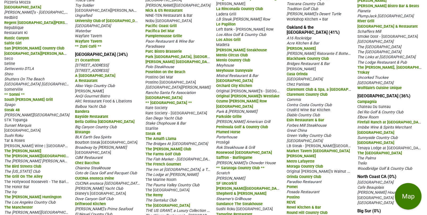
scroll to position [736, 0]
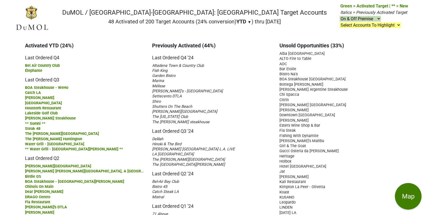
scroll to position [1, 4]
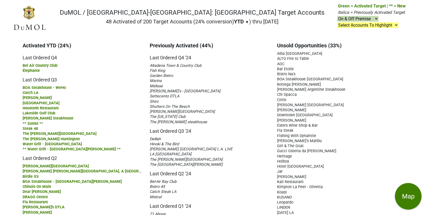
click at [59, 44] on h3 "Activated YTD (24%)" at bounding box center [82, 45] width 119 height 6
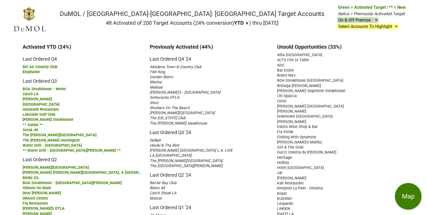
scroll to position [0, 0]
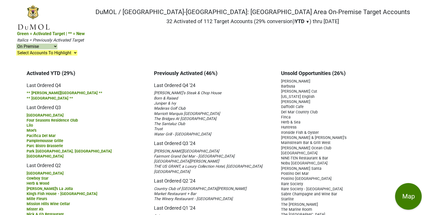
select select "on"
click at [57, 44] on select "On & Off Premise On Premise Off Premise Country Clubs Only" at bounding box center [36, 47] width 41 height 6
select select
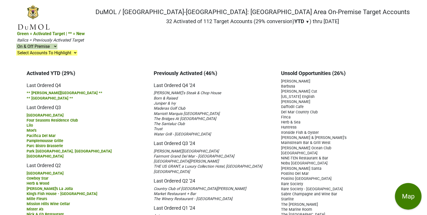
click at [57, 44] on select "On & Off Premise On Premise Off Premise Country Clubs Only" at bounding box center [36, 47] width 41 height 6
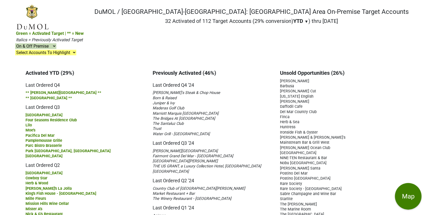
scroll to position [0, 0]
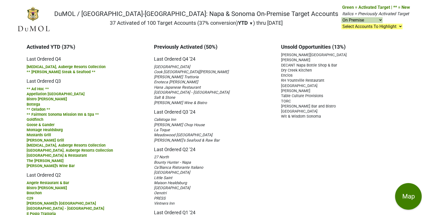
select select "on"
click at [375, 20] on select "On & Off Premise On Premise Off Premise Country Clubs Only" at bounding box center [361, 20] width 41 height 6
select select
click at [342, 17] on select "On & Off Premise On Premise Off Premise Country Clubs Only" at bounding box center [361, 20] width 41 height 6
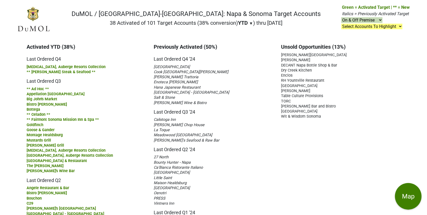
click at [263, 106] on h5 "Last Ordered Q3 '24" at bounding box center [213, 110] width 119 height 10
click at [374, 52] on div "Unsold Opportunities (13%) [PERSON_NAME][GEOGRAPHIC_DATA] [PERSON_NAME] Napa Bo…" at bounding box center [340, 203] width 127 height 319
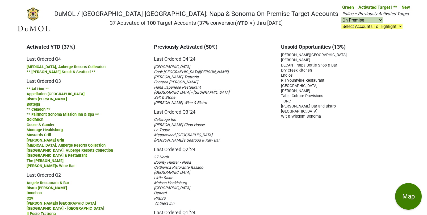
select select "on"
click at [382, 19] on select "On & Off Premise On Premise Off Premise Country Clubs Only" at bounding box center [361, 20] width 41 height 6
select select
click at [342, 17] on select "On & Off Premise On Premise Off Premise Country Clubs Only" at bounding box center [361, 20] width 41 height 6
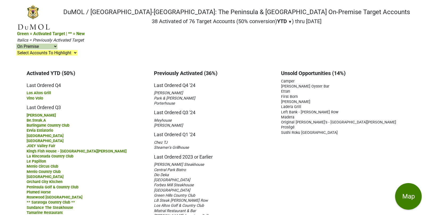
select select "on"
click at [57, 44] on select "On & Off Premise On Premise Off Premise Country Clubs Only" at bounding box center [36, 47] width 41 height 6
select select
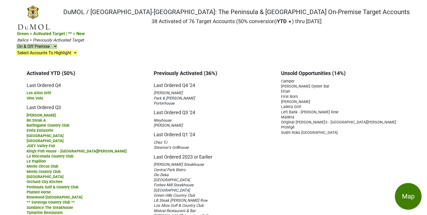
click at [57, 44] on select "On & Off Premise On Premise Off Premise Country Clubs Only" at bounding box center [36, 47] width 41 height 6
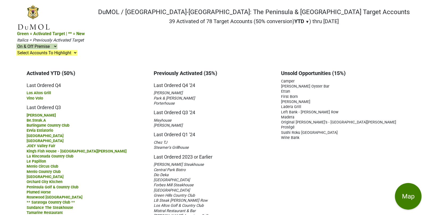
click at [362, 84] on div "[PERSON_NAME] Oyster Bar" at bounding box center [340, 86] width 119 height 5
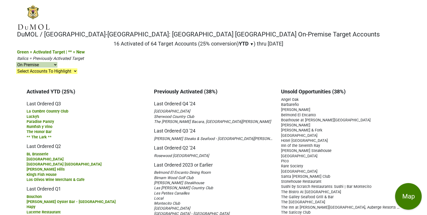
select select "on"
click at [57, 62] on select "On & Off Premise On Premise Off Premise Country Clubs Only" at bounding box center [36, 65] width 41 height 6
select select
click at [57, 62] on select "On & Off Premise On Premise Off Premise Country Clubs Only" at bounding box center [36, 65] width 41 height 6
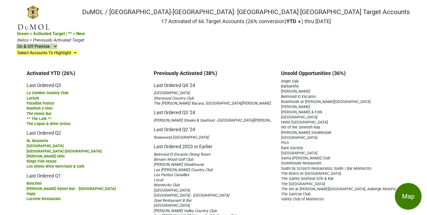
click at [253, 90] on div "[GEOGRAPHIC_DATA]" at bounding box center [213, 92] width 119 height 5
click at [298, 23] on span "▼" at bounding box center [300, 21] width 4 height 5
click at [298, 22] on span "▼" at bounding box center [300, 21] width 4 height 5
click at [243, 90] on div "[GEOGRAPHIC_DATA]" at bounding box center [213, 92] width 119 height 5
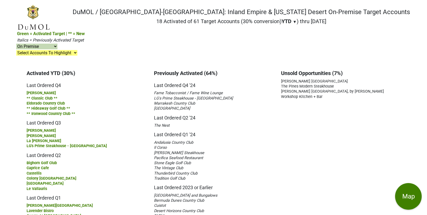
select select "on"
click at [57, 44] on select "On & Off Premise On Premise Off Premise Country Clubs Only" at bounding box center [36, 47] width 41 height 6
select select
click at [57, 44] on select "On & Off Premise On Premise Off Premise Country Clubs Only" at bounding box center [36, 47] width 41 height 6
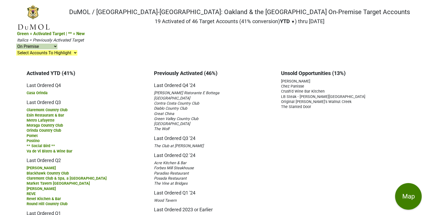
select select "on"
click at [85, 31] on p "Green = Activated Target | ** = New [DEMOGRAPHIC_DATA] = Previously Activated T…" at bounding box center [51, 44] width 68 height 26
click at [57, 44] on select "On & Off Premise On Premise Off Premise Country Clubs Only" at bounding box center [36, 47] width 41 height 6
select select
click at [57, 44] on select "On & Off Premise On Premise Off Premise Country Clubs Only" at bounding box center [36, 47] width 41 height 6
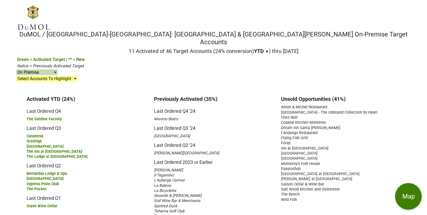
select select "on"
click at [57, 69] on select "On & Off Premise On Premise Off Premise Country Clubs Only" at bounding box center [36, 72] width 41 height 6
select select
click at [57, 69] on select "On & Off Premise On Premise Off Premise Country Clubs Only" at bounding box center [36, 72] width 41 height 6
click at [375, 96] on h3 "Unsold Opportunities (41%)" at bounding box center [340, 99] width 119 height 6
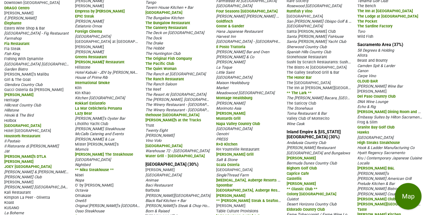
scroll to position [291, 0]
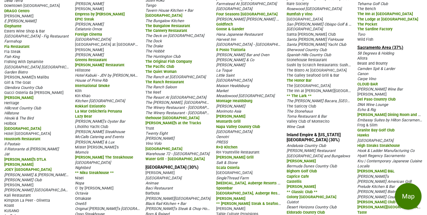
click at [383, 45] on link "Sacramento Area (37%)" at bounding box center [380, 47] width 46 height 5
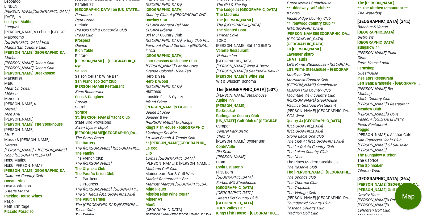
scroll to position [525, 0]
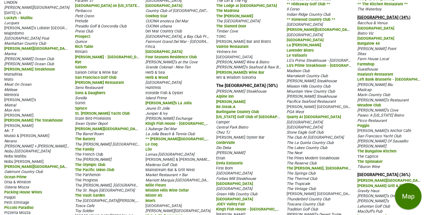
click at [382, 15] on link "[GEOGRAPHIC_DATA] (34%)" at bounding box center [383, 17] width 53 height 5
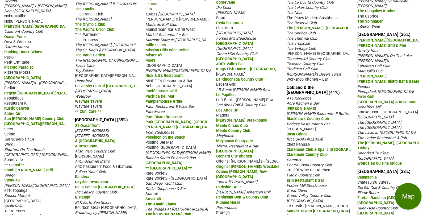
scroll to position [667, 0]
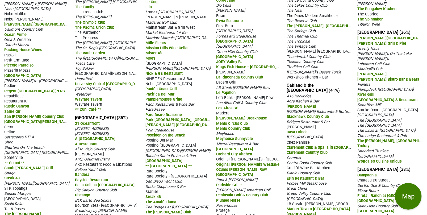
click at [379, 30] on link "Lake Tahoe (36%)" at bounding box center [383, 32] width 53 height 5
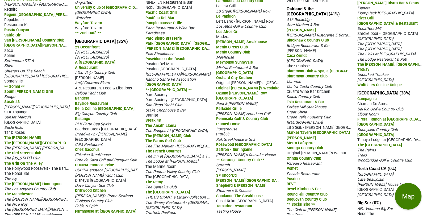
scroll to position [748, 0]
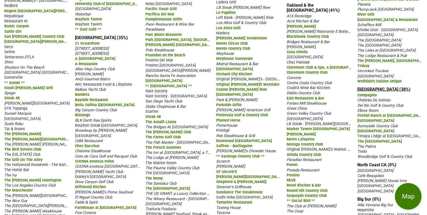
click at [384, 87] on link "Central Valley CA (38%)" at bounding box center [383, 89] width 53 height 5
click at [369, 162] on link "North Coast CA (0%)" at bounding box center [376, 164] width 39 height 5
click at [368, 197] on link "Big Sur (0%)" at bounding box center [369, 199] width 24 height 5
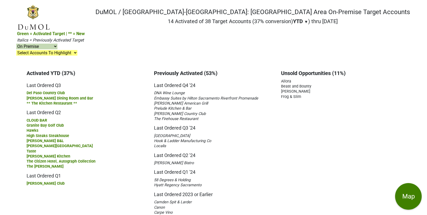
select select "on"
click at [57, 44] on select "On & Off Premise On Premise Off Premise Country Clubs Only" at bounding box center [36, 47] width 41 height 6
select select
click at [57, 44] on select "On & Off Premise On Premise Off Premise Country Clubs Only" at bounding box center [36, 47] width 41 height 6
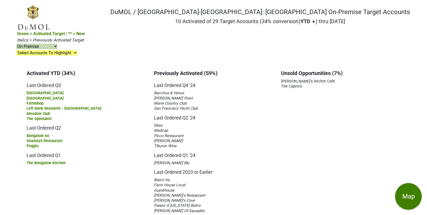
select select "on"
click at [57, 44] on select "On & Off Premise On Premise Off Premise Country Clubs Only" at bounding box center [36, 47] width 41 height 6
select select
click at [57, 44] on select "On & Off Premise On Premise Off Premise Country Clubs Only" at bounding box center [36, 47] width 41 height 6
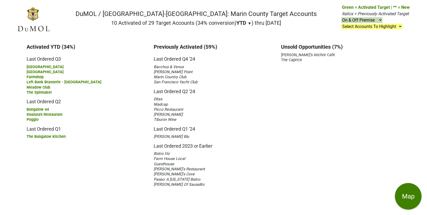
click at [260, 77] on div "Marin Country Club" at bounding box center [213, 76] width 119 height 5
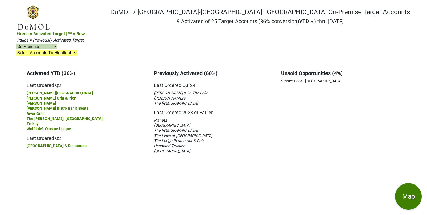
select select "on"
click at [57, 44] on select "On & Off Premise On Premise Off Premise Country Clubs Only" at bounding box center [36, 47] width 41 height 6
select select
click at [57, 44] on select "On & Off Premise On Premise Off Premise Country Clubs Only" at bounding box center [36, 47] width 41 height 6
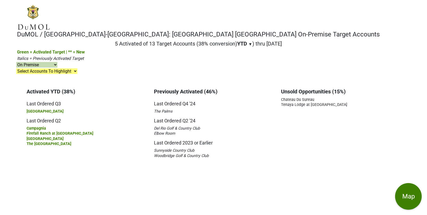
select select "on"
click at [57, 62] on select "On & Off Premise On Premise Off Premise Country Clubs Only" at bounding box center [36, 65] width 41 height 6
select select
click at [57, 62] on select "On & Off Premise On Premise Off Premise Country Clubs Only" at bounding box center [36, 65] width 41 height 6
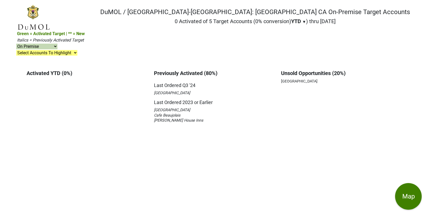
select select "on"
click at [57, 44] on select "On & Off Premise On Premise Off Premise Country Clubs Only" at bounding box center [36, 47] width 41 height 6
select select
click at [57, 44] on select "On & Off Premise On Premise Off Premise Country Clubs Only" at bounding box center [36, 47] width 41 height 6
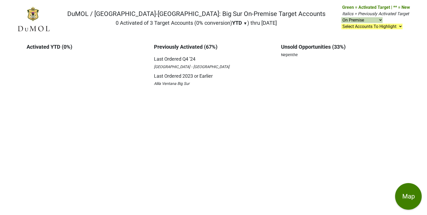
select select "on"
click at [369, 19] on select "On & Off Premise On Premise Off Premise Country Clubs Only" at bounding box center [361, 20] width 41 height 6
select select
click at [342, 17] on select "On & Off Premise On Premise Off Premise Country Clubs Only" at bounding box center [361, 20] width 41 height 6
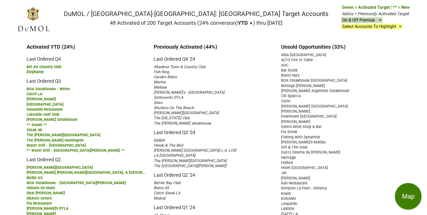
click at [391, 27] on select "Select Accounts To Highlight **Activated After [DATE]** Prev. Active, YTD Non-B…" at bounding box center [371, 27] width 61 height 6
click at [342, 24] on select "Select Accounts To Highlight **Activated After 9/1/25** Prev. Active, YTD Non-B…" at bounding box center [371, 27] width 61 height 6
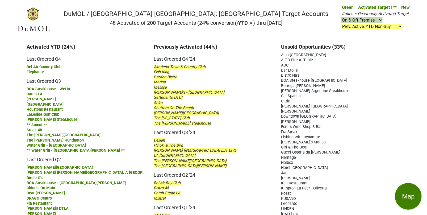
click at [396, 26] on select "Select Accounts To Highlight **Activated After 9/1/25** Prev. Active, YTD Non-B…" at bounding box center [371, 27] width 61 height 6
click at [342, 24] on select "Select Accounts To Highlight **Activated After 9/1/25** Prev. Active, YTD Non-B…" at bounding box center [371, 27] width 61 height 6
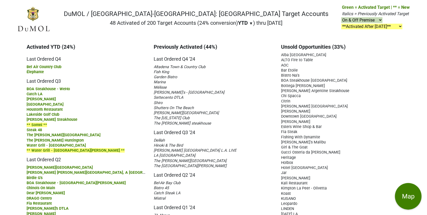
click at [395, 27] on select "Select Accounts To Highlight **Activated After 9/1/25** Prev. Active, YTD Non-B…" at bounding box center [371, 27] width 61 height 6
click at [342, 24] on select "Select Accounts To Highlight **Activated After 9/1/25** Prev. Active, YTD Non-B…" at bounding box center [371, 27] width 61 height 6
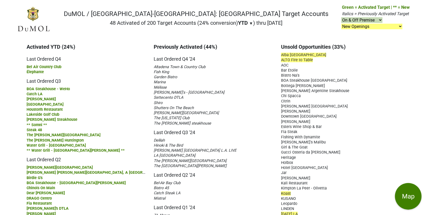
click at [397, 27] on select "Select Accounts To Highlight **Activated After 9/1/25** Prev. Active, YTD Non-B…" at bounding box center [371, 27] width 61 height 6
click at [342, 24] on select "Select Accounts To Highlight **Activated After 9/1/25** Prev. Active, YTD Non-B…" at bounding box center [371, 27] width 61 height 6
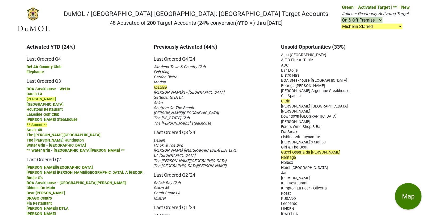
click at [398, 27] on select "Select Accounts To Highlight **Activated After 9/1/25** Prev. Active, YTD Non-B…" at bounding box center [371, 27] width 61 height 6
select select ".nonbuy-ytd"
click at [342, 24] on select "Select Accounts To Highlight **Activated After 9/1/25** Prev. Active, YTD Non-B…" at bounding box center [371, 27] width 61 height 6
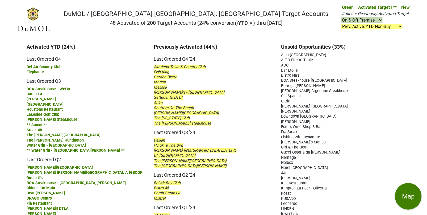
click at [390, 25] on select "Select Accounts To Highlight **Activated After 9/1/25** Prev. Active, YTD Non-B…" at bounding box center [371, 27] width 61 height 6
select select
click at [342, 24] on select "Select Accounts To Highlight **Activated After 9/1/25** Prev. Active, YTD Non-B…" at bounding box center [371, 27] width 61 height 6
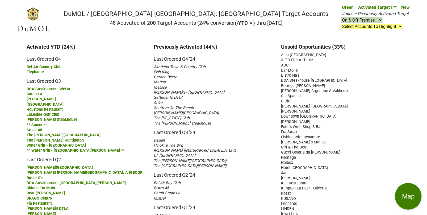
click at [402, 18] on p "Green = Activated Target | ** = New Italics = Previously Activated Target On & …" at bounding box center [376, 17] width 68 height 26
drag, startPoint x: 411, startPoint y: 13, endPoint x: 339, endPoint y: 9, distance: 73.0
click at [339, 9] on nav "DuMOL / Monterey-CA: Los Angeles Target Accounts 48 Activated of 200 Target Acc…" at bounding box center [214, 21] width 402 height 34
copy p "Green = Activated Target | ** = New Italics = Previously Activated Target"
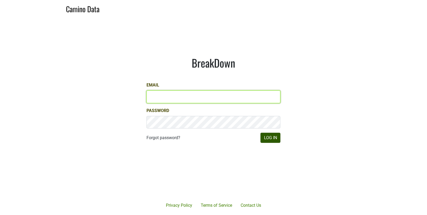
type input "[EMAIL_ADDRESS][DOMAIN_NAME]"
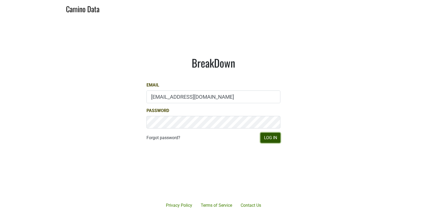
click at [272, 136] on button "Log In" at bounding box center [271, 138] width 20 height 10
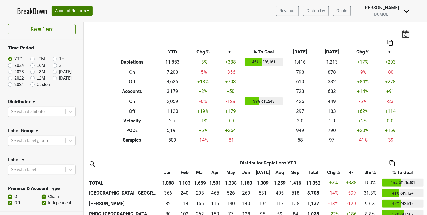
scroll to position [4, 0]
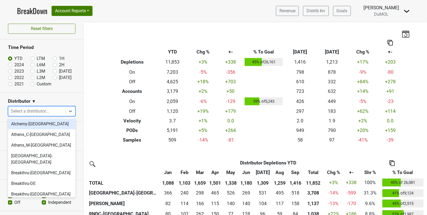
click at [46, 109] on div at bounding box center [37, 110] width 52 height 7
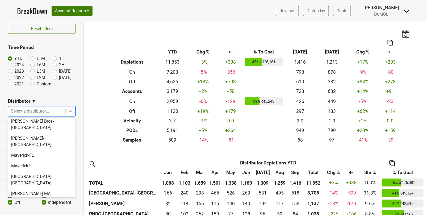
scroll to position [232, 0]
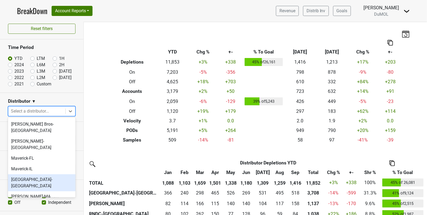
click at [37, 174] on div "Monterey-CA" at bounding box center [42, 182] width 68 height 17
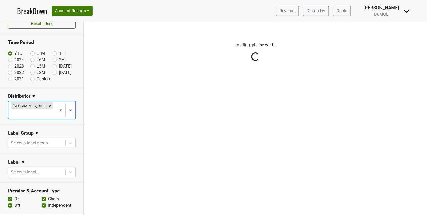
scroll to position [10, 0]
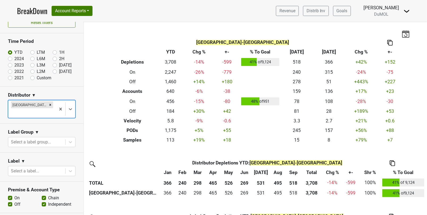
click at [59, 71] on label "Oct '25" at bounding box center [65, 71] width 12 height 6
click at [55, 71] on input "Oct '25" at bounding box center [63, 70] width 21 height 5
radio input "true"
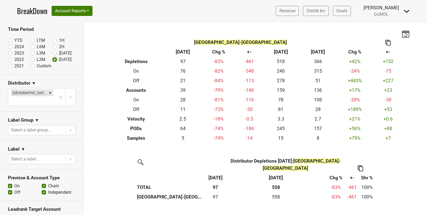
scroll to position [22, 0]
click at [48, 182] on label "Chain" at bounding box center [53, 185] width 11 height 6
click at [44, 182] on input "Chain" at bounding box center [44, 184] width 4 height 5
checkbox input "false"
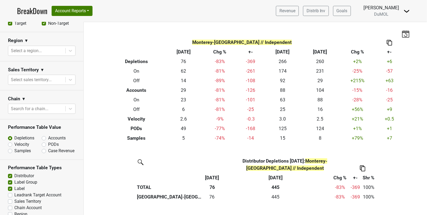
scroll to position [233, 0]
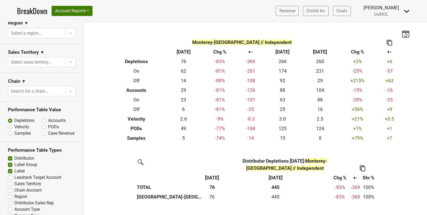
click at [14, 200] on label "Distributor Sales Rep" at bounding box center [33, 203] width 39 height 6
click at [10, 200] on input "Distributor Sales Rep" at bounding box center [10, 202] width 4 height 5
click at [14, 200] on label "Distributor Sales Rep" at bounding box center [33, 203] width 39 height 6
click at [10, 200] on input "Distributor Sales Rep" at bounding box center [10, 202] width 4 height 5
checkbox input "false"
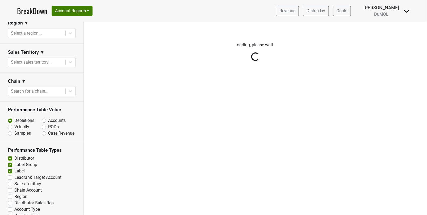
click at [10, 187] on div "Reset filters Time Period YTD LTM 1H 2024 L6M 2H 2023 L3M Sep '25 2022 L2M Oct …" at bounding box center [42, 118] width 84 height 193
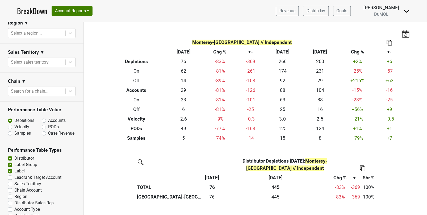
click at [14, 194] on label "Region" at bounding box center [20, 197] width 13 height 6
click at [10, 194] on input "Region" at bounding box center [10, 196] width 4 height 5
checkbox input "true"
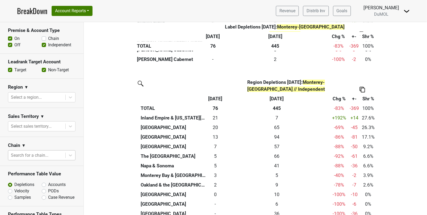
scroll to position [149, 0]
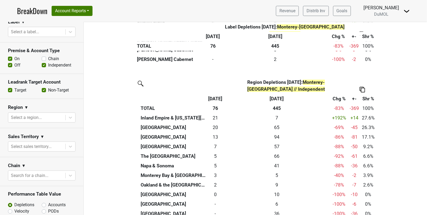
click at [48, 56] on label "Chain" at bounding box center [53, 59] width 11 height 6
click at [43, 56] on input "Chain" at bounding box center [44, 58] width 4 height 5
checkbox input "true"
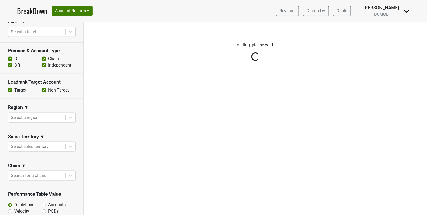
click at [9, 56] on div "Reset filters Time Period YTD LTM 1H 2024 L6M 2H 2023 L3M Sep '25 2022 L2M Oct …" at bounding box center [42, 118] width 84 height 193
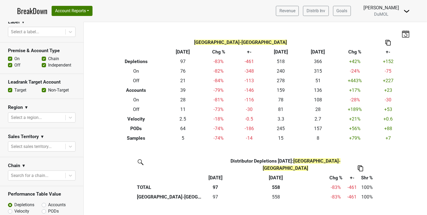
click at [14, 62] on label "Off" at bounding box center [17, 65] width 6 height 6
click at [10, 62] on input "Off" at bounding box center [10, 64] width 4 height 5
checkbox input "false"
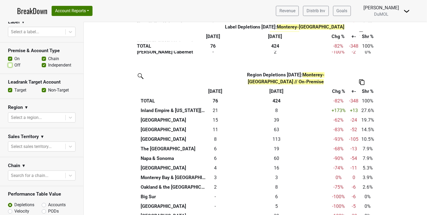
scroll to position [427, 0]
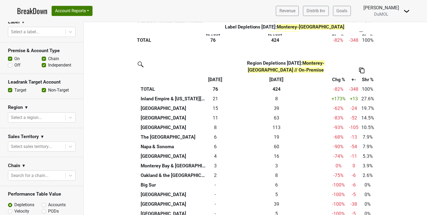
click at [48, 202] on label "Accounts" at bounding box center [57, 205] width 18 height 6
click at [44, 202] on input "Accounts" at bounding box center [58, 204] width 32 height 5
radio input "true"
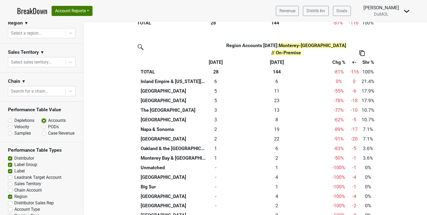
scroll to position [453, 0]
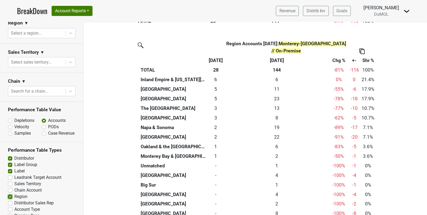
click at [11, 194] on input "Region" at bounding box center [10, 196] width 4 height 5
checkbox input "false"
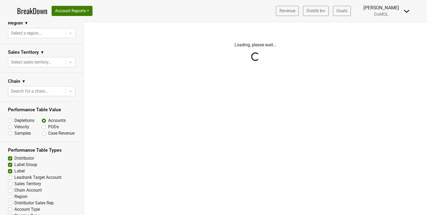
click at [9, 194] on div "Reset filters Time Period YTD LTM 1H 2024 L6M 2H 2023 L3M Sep '25 2022 L2M Oct …" at bounding box center [42, 118] width 84 height 193
click at [10, 193] on div "Reset filters Time Period YTD LTM 1H 2024 L6M 2H 2023 L3M Sep '25 2022 L2M Oct …" at bounding box center [42, 118] width 84 height 193
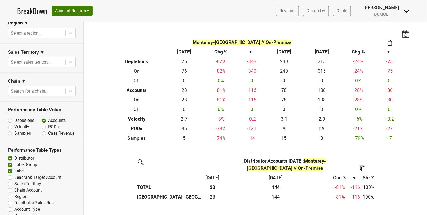
click at [14, 200] on label "Distributor Sales Rep" at bounding box center [33, 203] width 39 height 6
click at [10, 200] on input "Distributor Sales Rep" at bounding box center [10, 202] width 4 height 5
checkbox input "true"
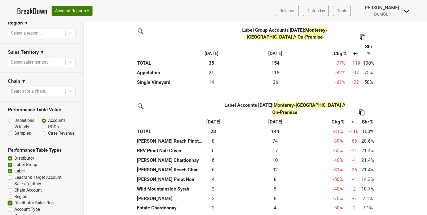
scroll to position [158, 0]
